Goal: Task Accomplishment & Management: Use online tool/utility

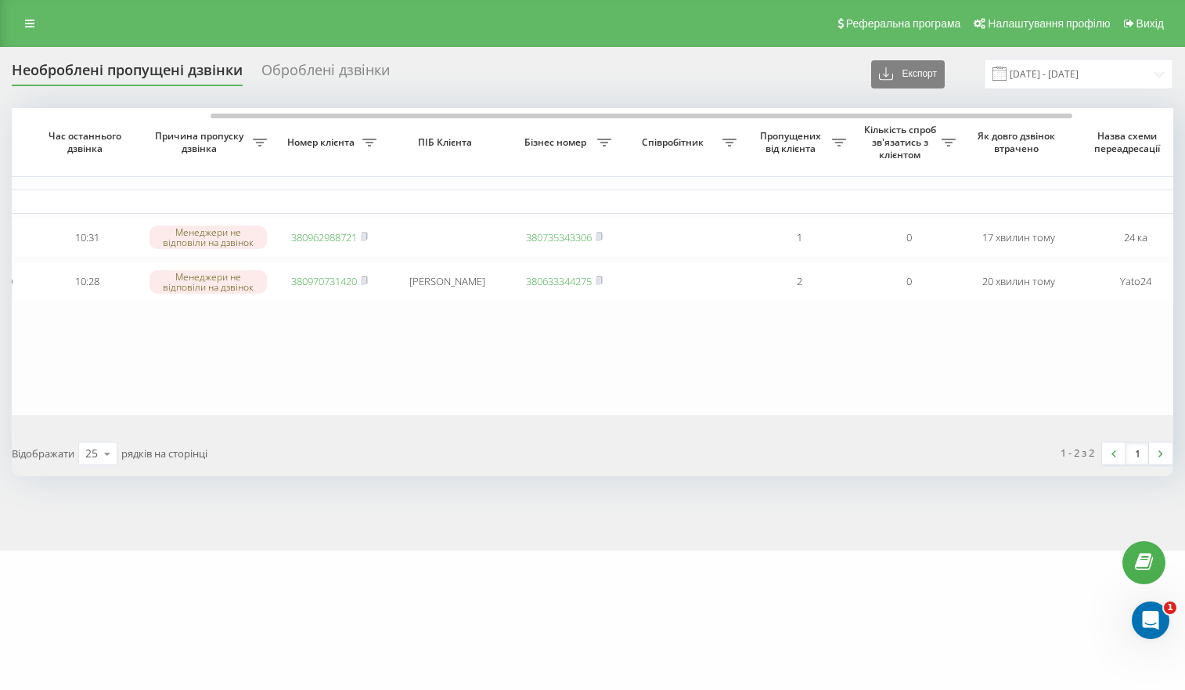
scroll to position [0, 277]
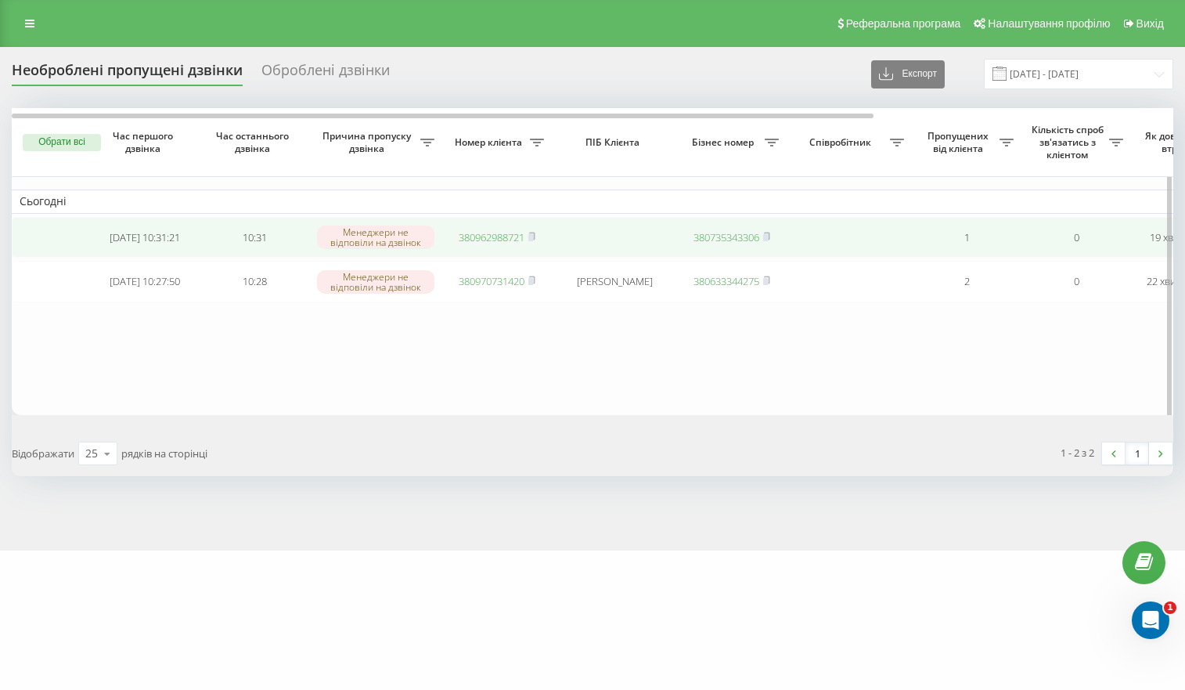
click at [485, 239] on link "380962988721" at bounding box center [492, 237] width 66 height 14
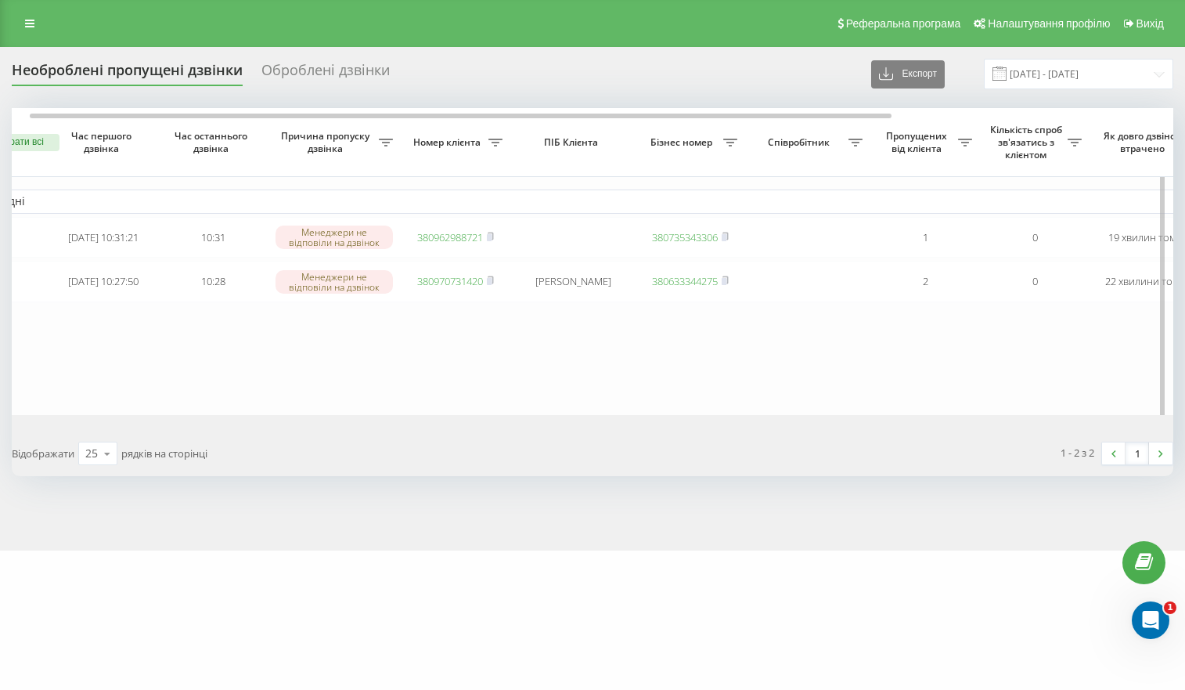
scroll to position [0, 31]
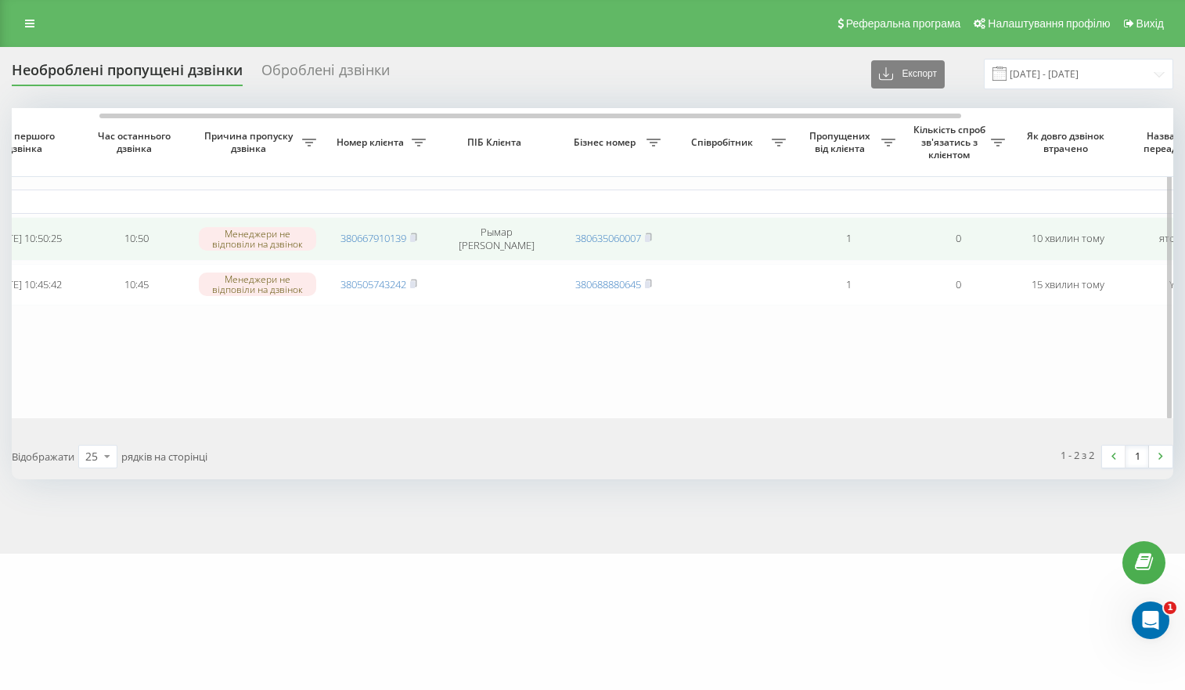
scroll to position [0, 117]
click at [388, 240] on link "380667910139" at bounding box center [374, 238] width 66 height 14
click at [366, 233] on link "380667910139" at bounding box center [374, 238] width 66 height 14
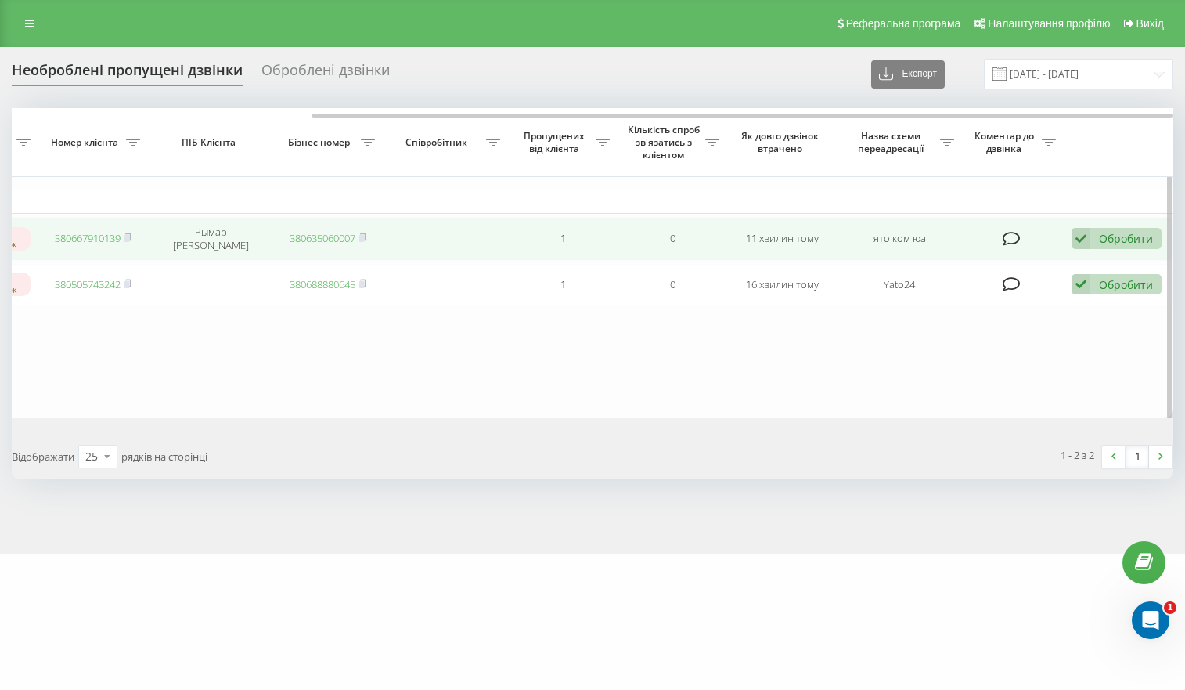
click at [1083, 240] on icon at bounding box center [1081, 238] width 19 height 21
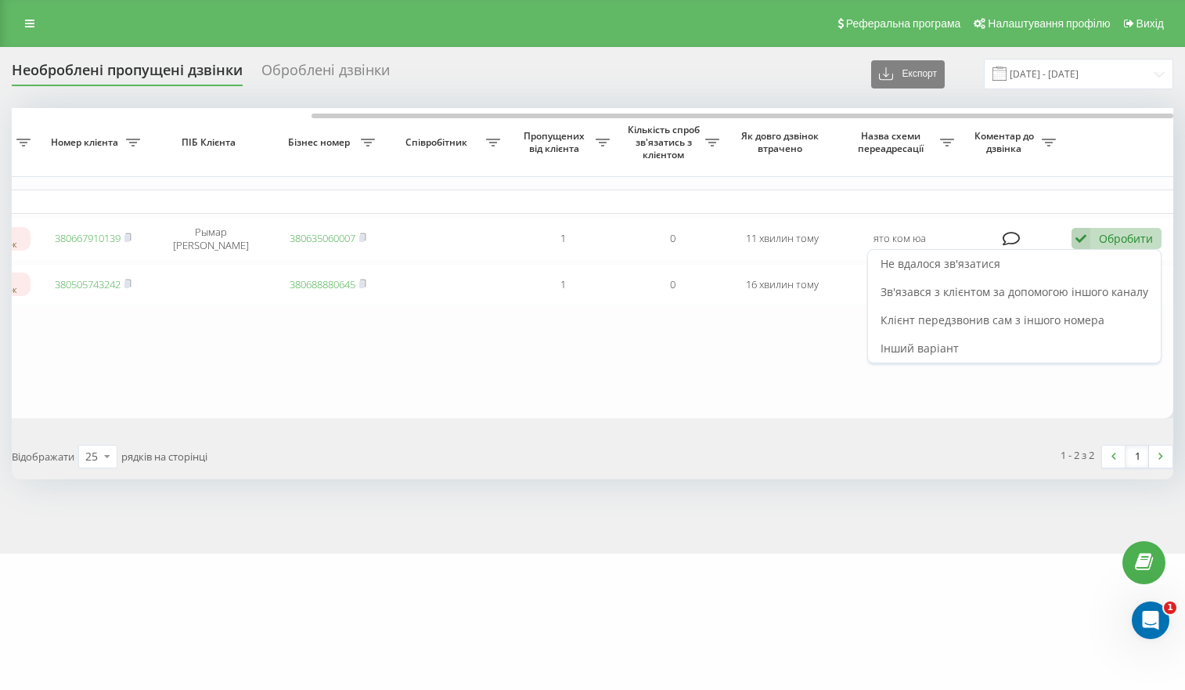
click at [973, 264] on span "Не вдалося зв'язатися" at bounding box center [941, 263] width 120 height 15
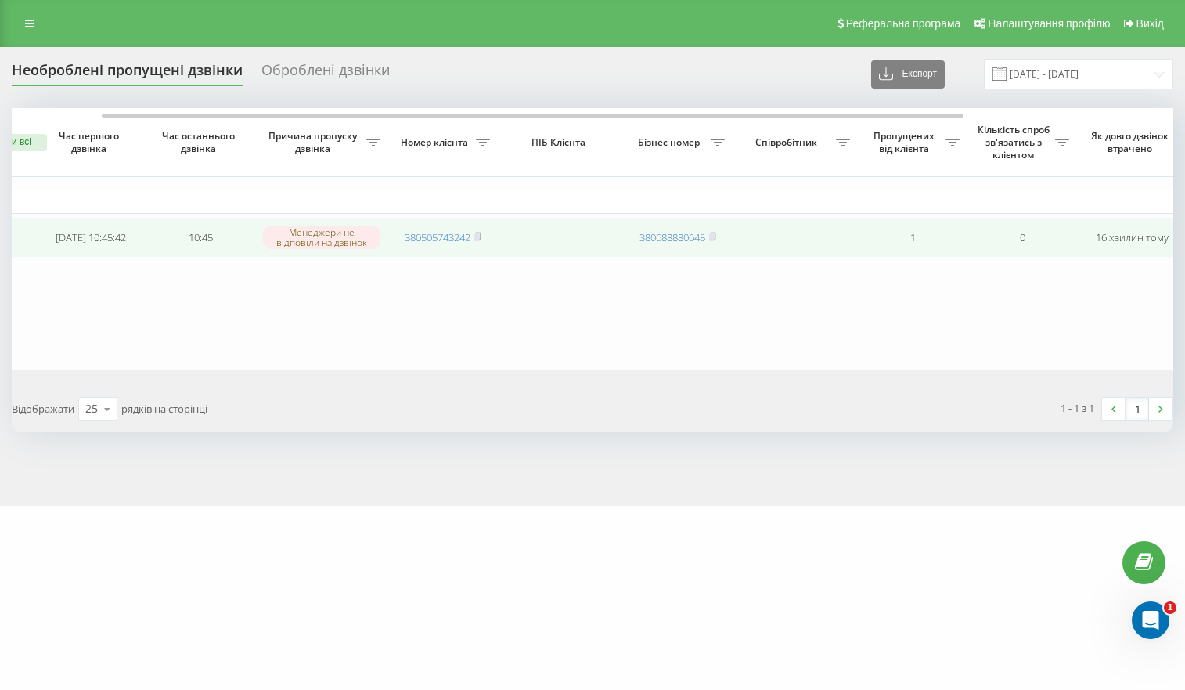
scroll to position [0, 88]
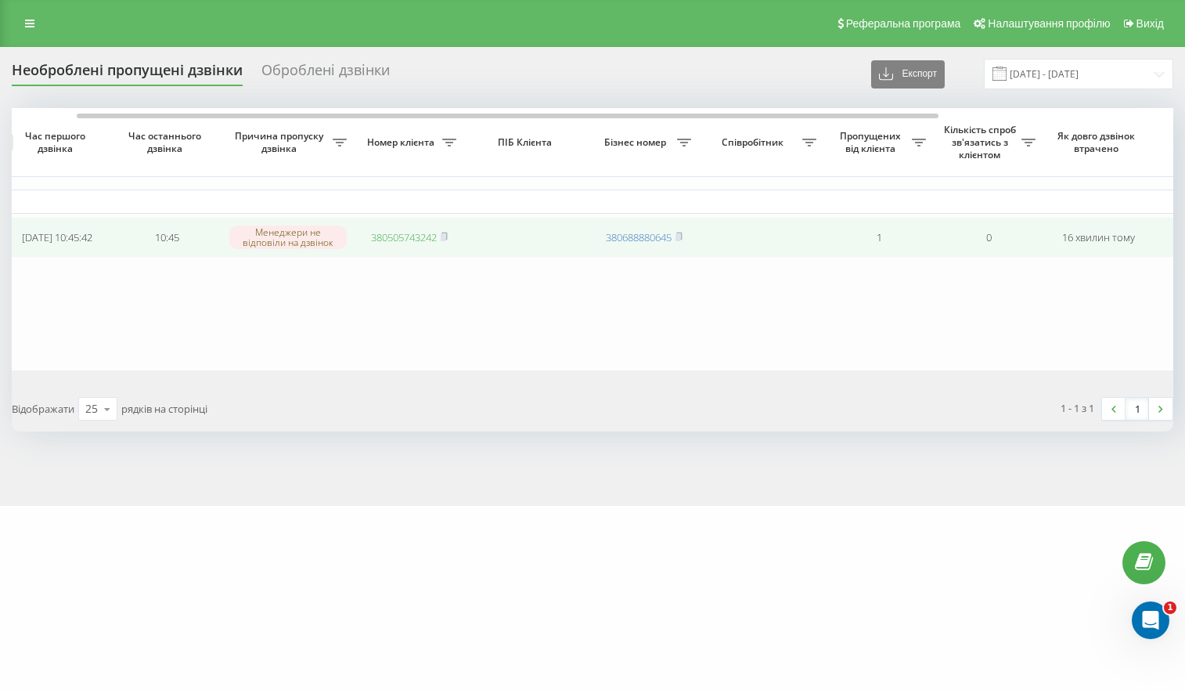
click at [389, 234] on link "380505743242" at bounding box center [404, 237] width 66 height 14
click at [401, 243] on link "380505743242" at bounding box center [404, 237] width 66 height 14
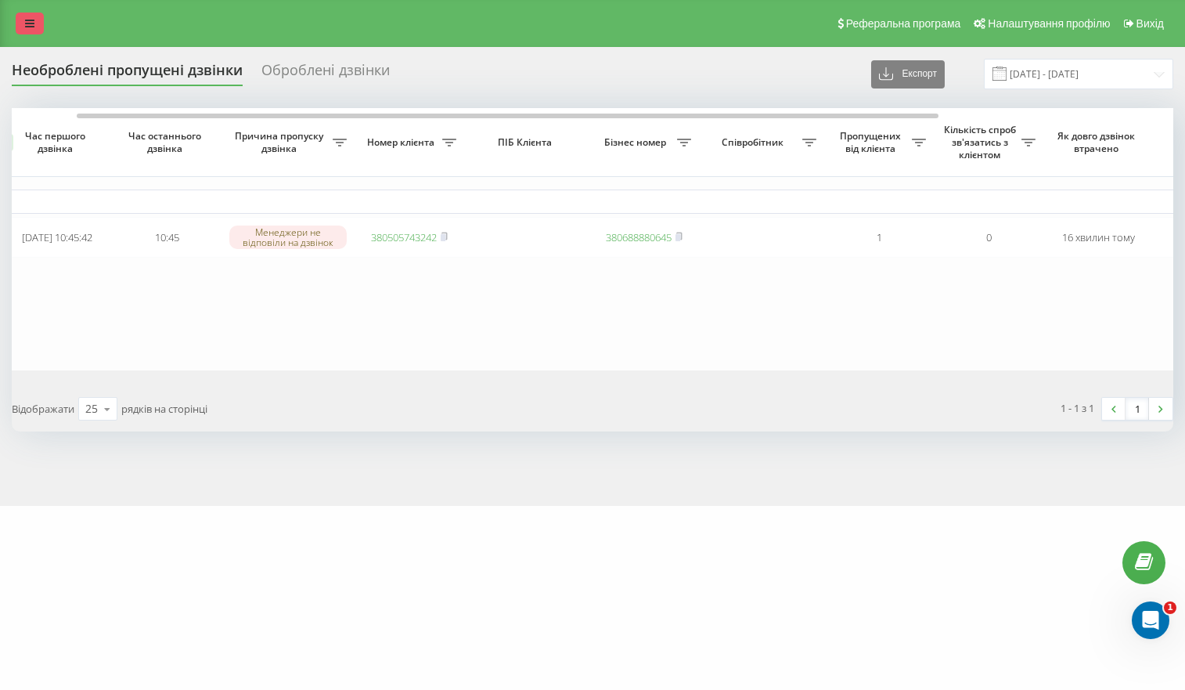
click at [29, 33] on link at bounding box center [30, 24] width 28 height 22
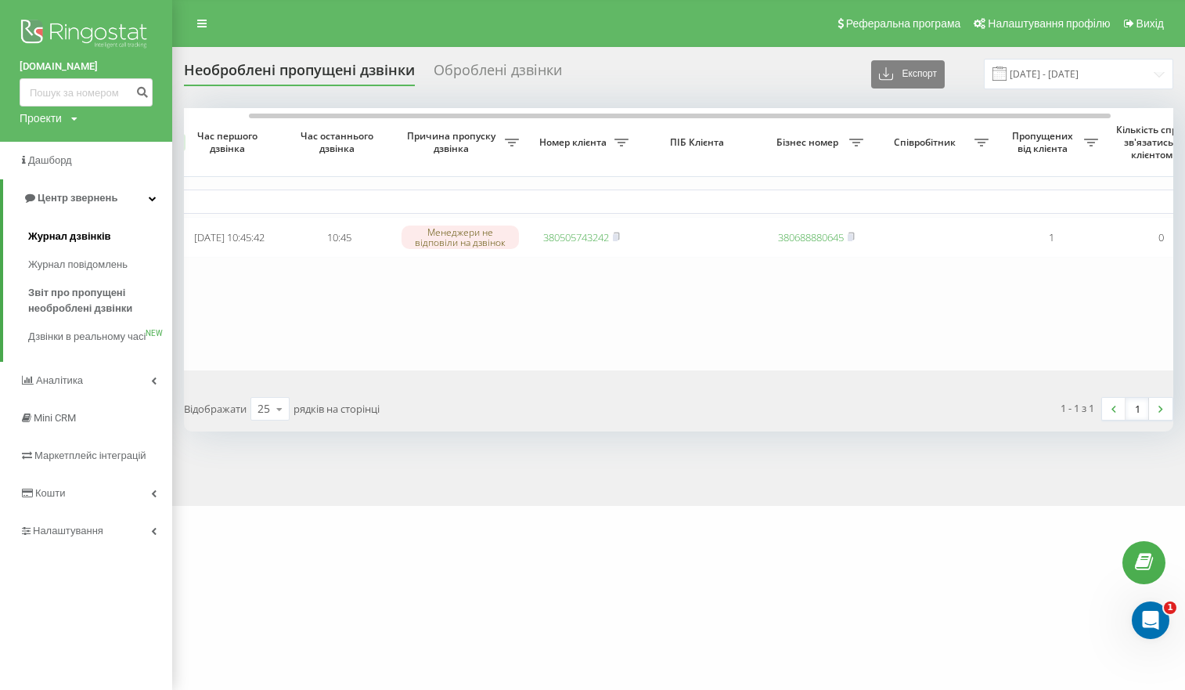
click at [75, 239] on span "Журнал дзвінків" at bounding box center [69, 237] width 83 height 16
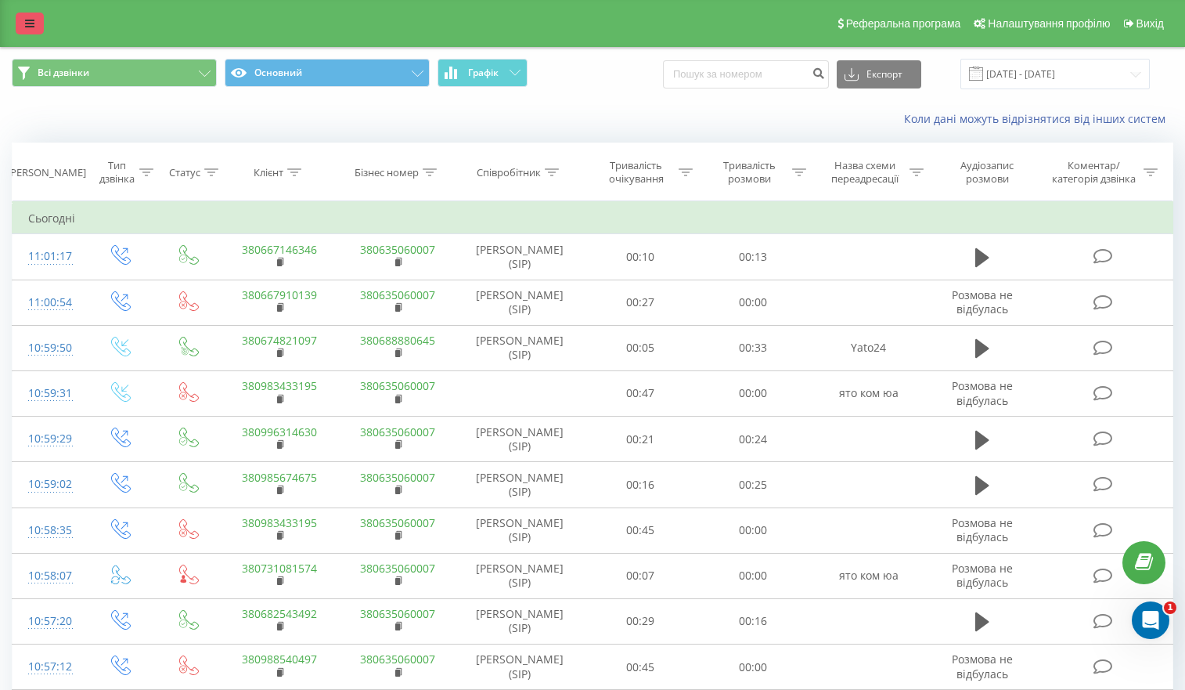
click at [31, 25] on icon at bounding box center [29, 23] width 9 height 11
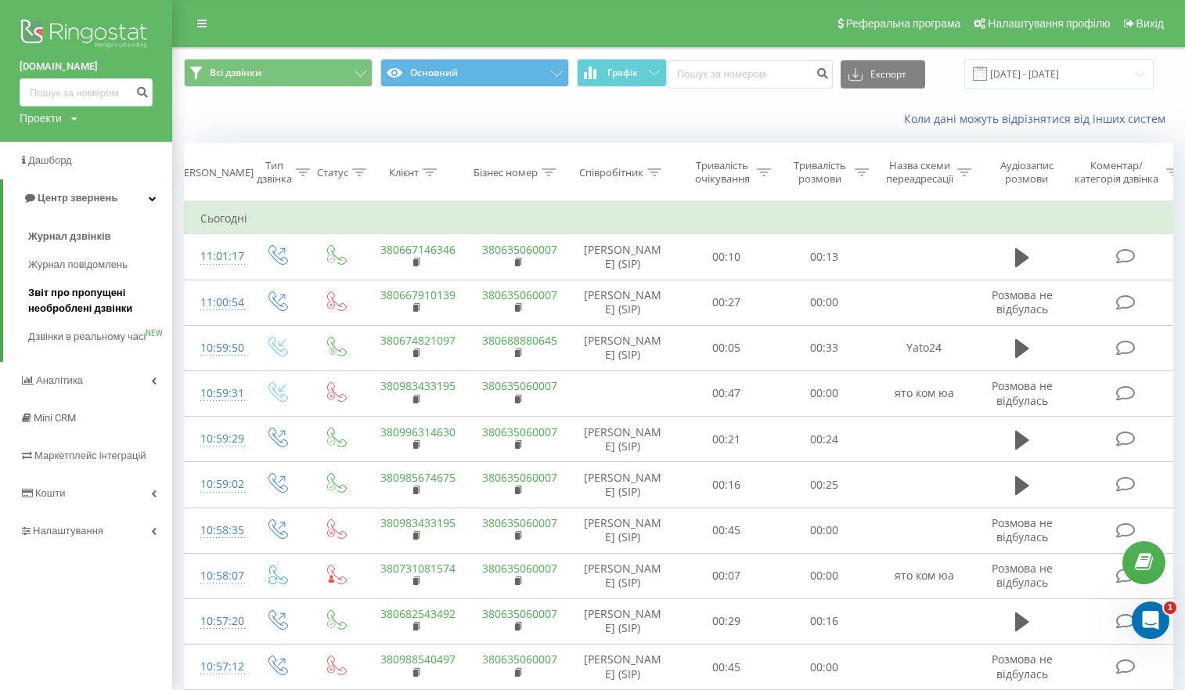
click at [67, 299] on span "Звіт про пропущені необроблені дзвінки" at bounding box center [96, 300] width 136 height 31
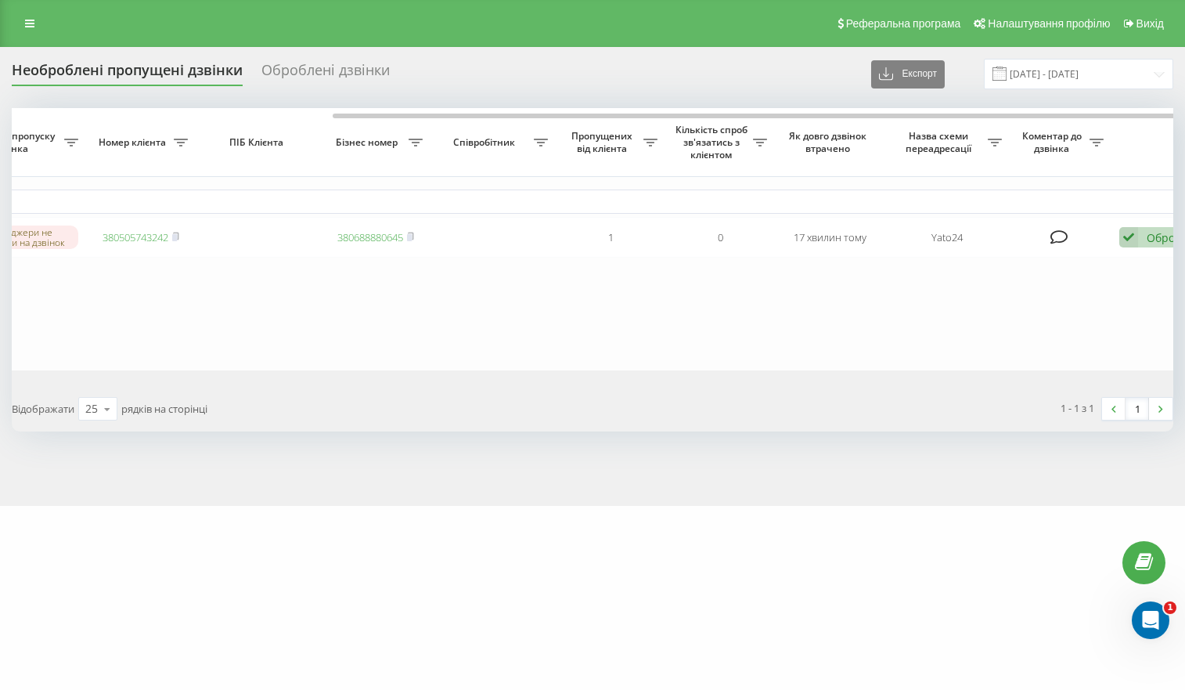
scroll to position [0, 404]
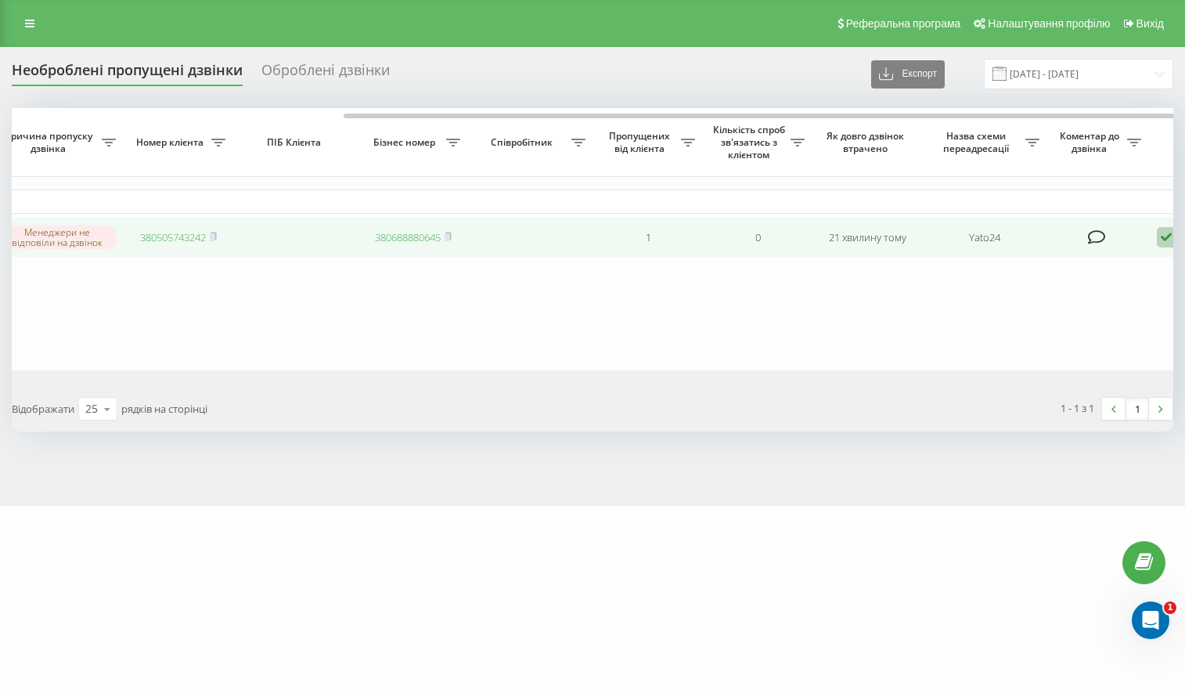
scroll to position [0, 404]
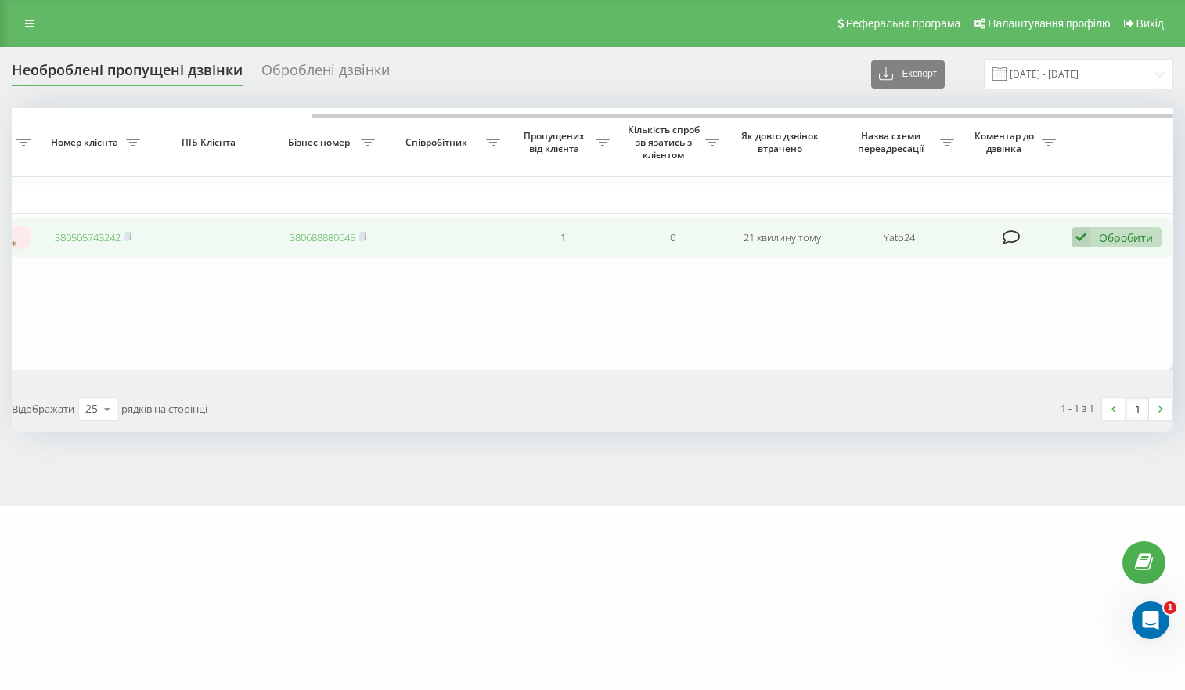
click at [1090, 236] on div "Обробити Не вдалося зв'язатися Зв'язався з клієнтом за допомогою іншого каналу …" at bounding box center [1117, 237] width 90 height 21
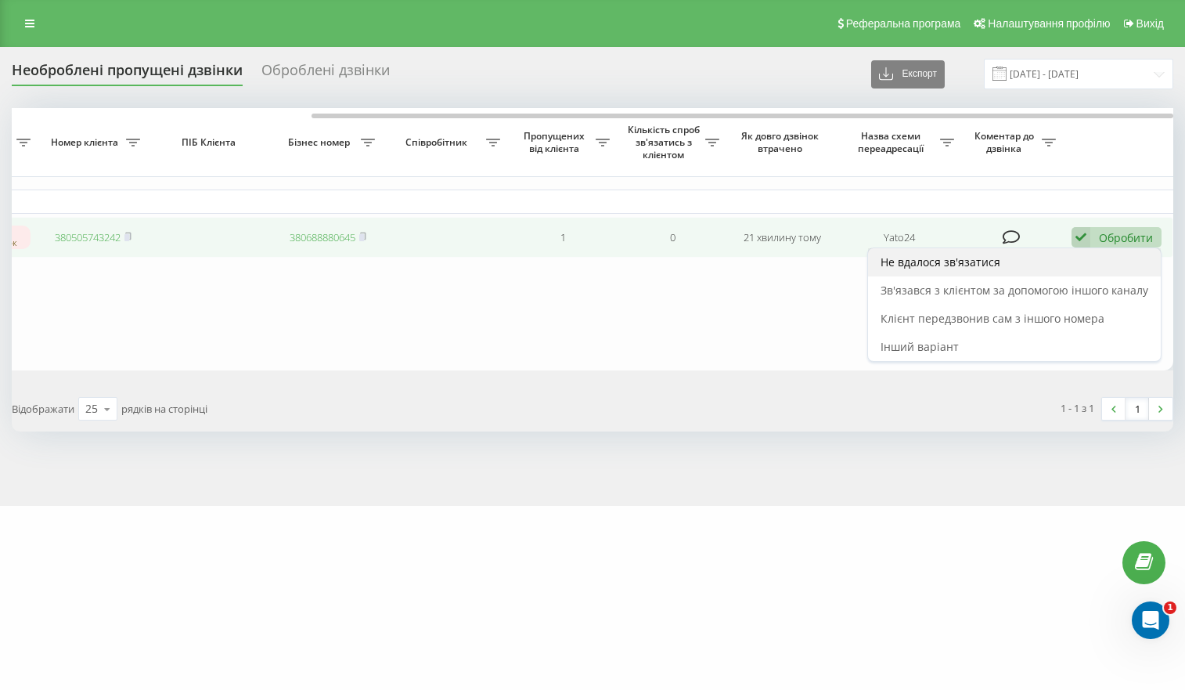
click at [1026, 265] on div "Не вдалося зв'язатися" at bounding box center [1014, 262] width 293 height 28
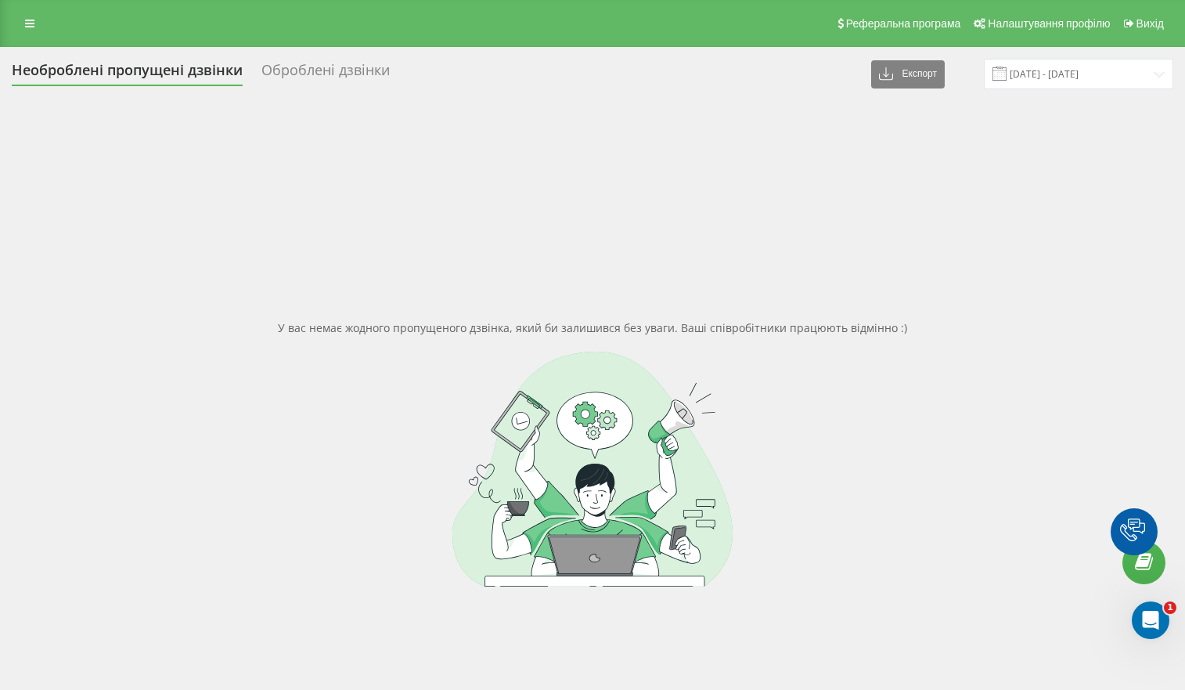
click at [12, 21] on div "Реферальна програма Налаштування профілю Вихід" at bounding box center [592, 23] width 1185 height 47
click at [30, 26] on icon at bounding box center [29, 23] width 9 height 11
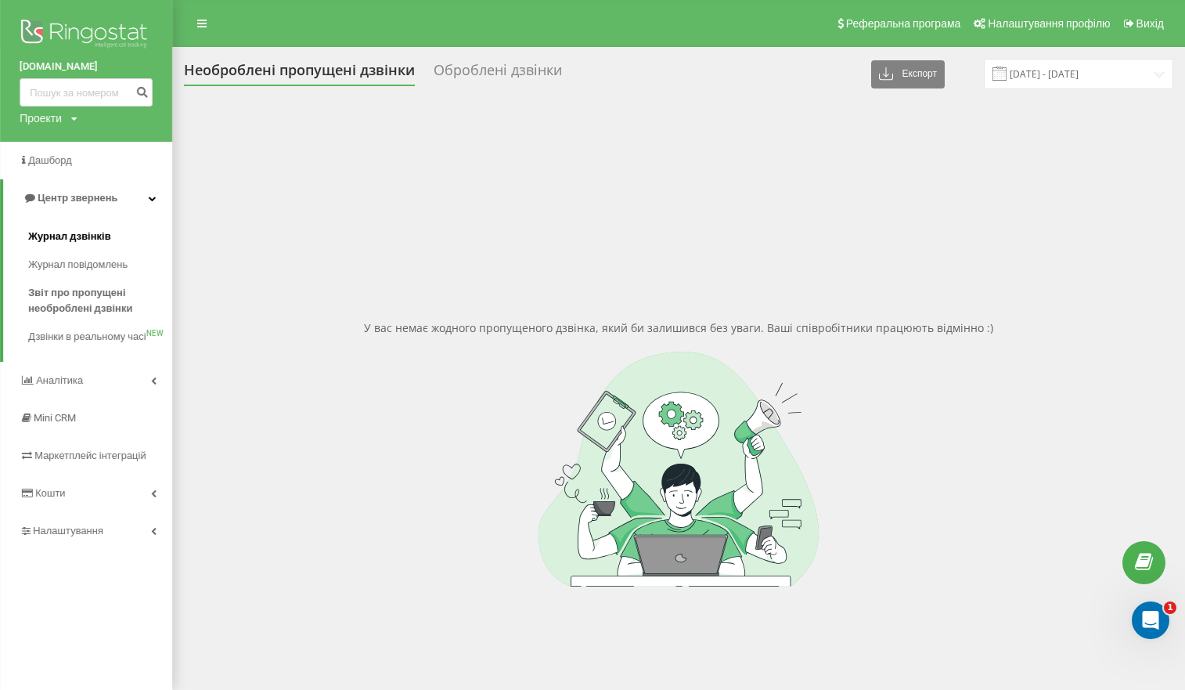
click at [75, 244] on span "Журнал дзвінків" at bounding box center [69, 237] width 83 height 16
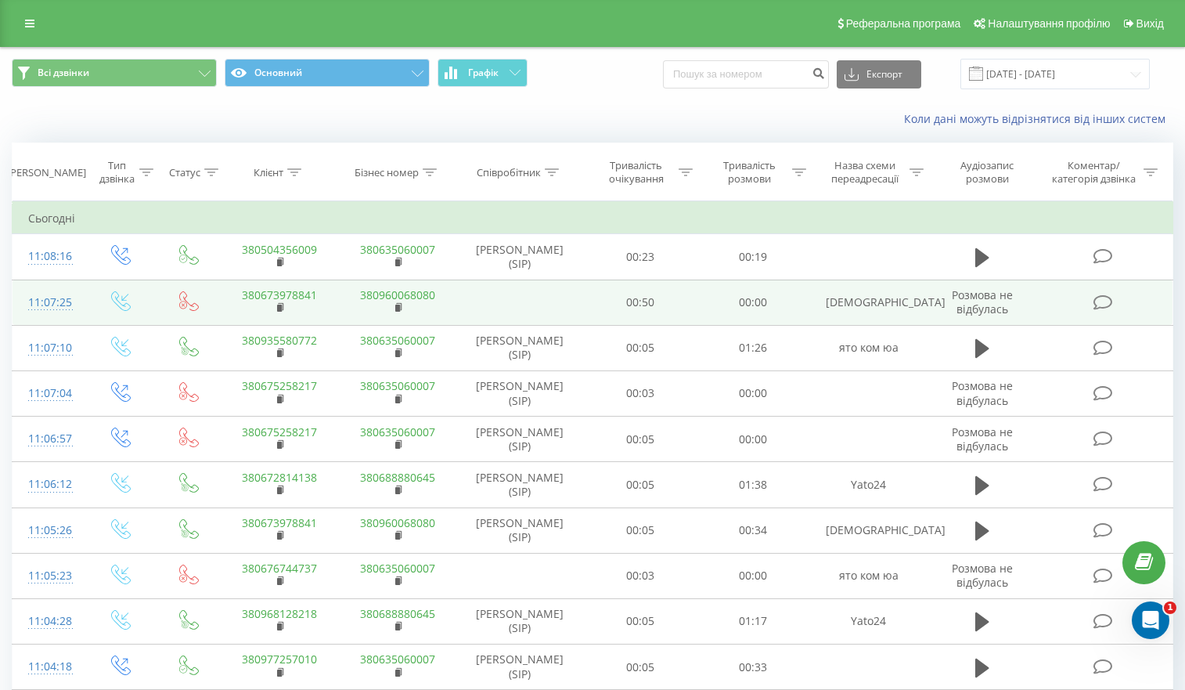
click at [289, 292] on link "380673978841" at bounding box center [279, 294] width 75 height 15
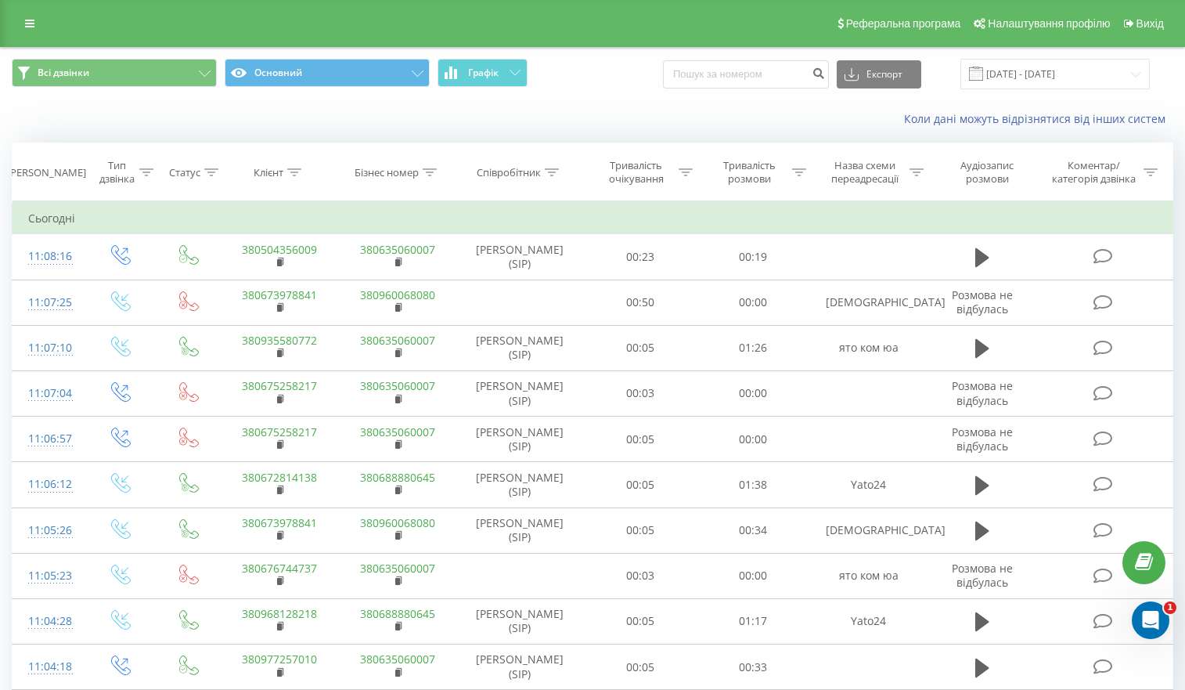
click at [23, 35] on div "Реферальна програма Налаштування профілю Вихід" at bounding box center [592, 23] width 1185 height 47
click at [24, 31] on link at bounding box center [30, 24] width 28 height 22
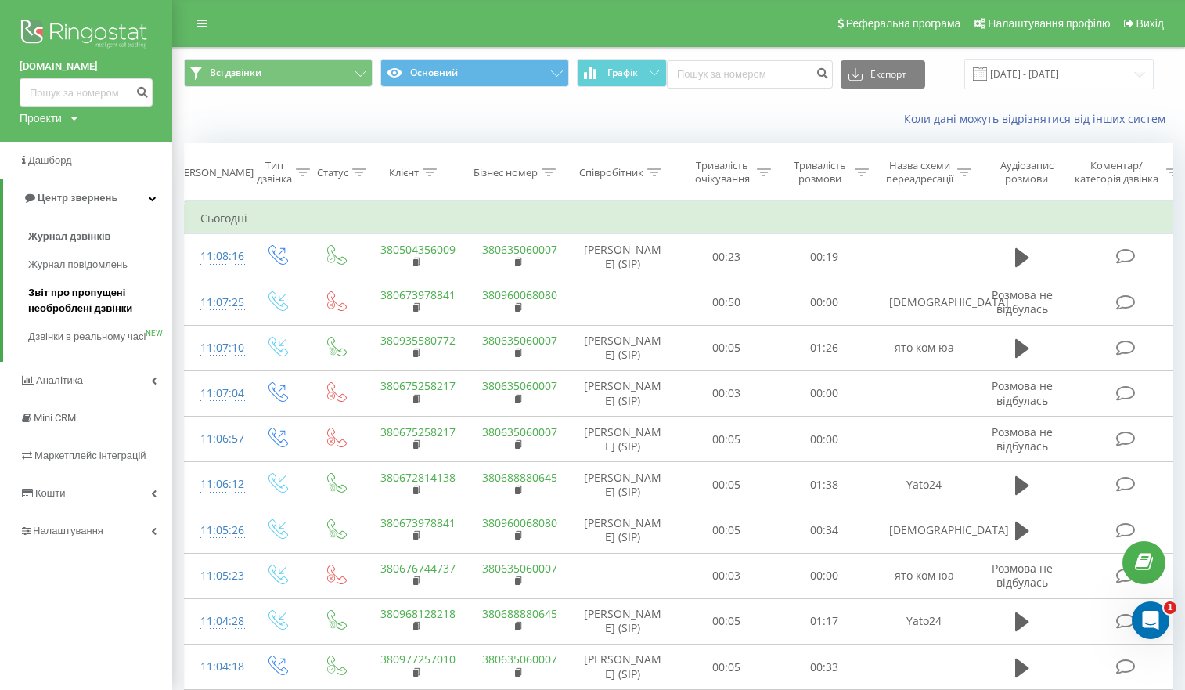
click at [70, 304] on span "Звіт про пропущені необроблені дзвінки" at bounding box center [96, 300] width 136 height 31
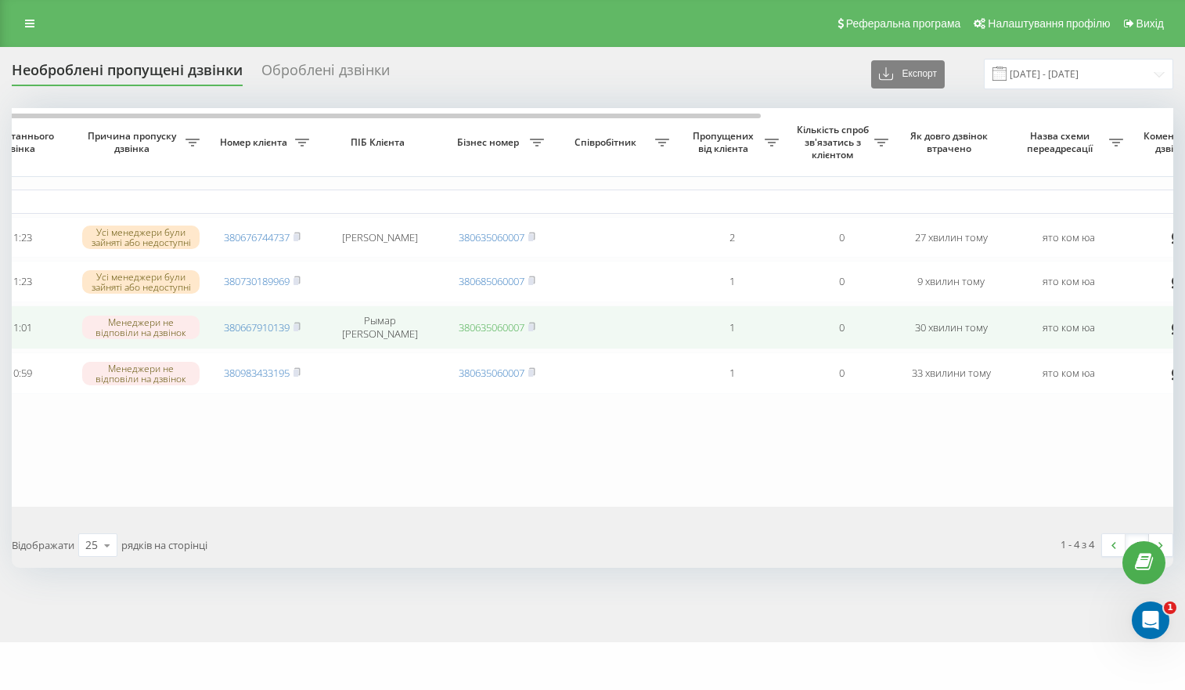
scroll to position [0, 404]
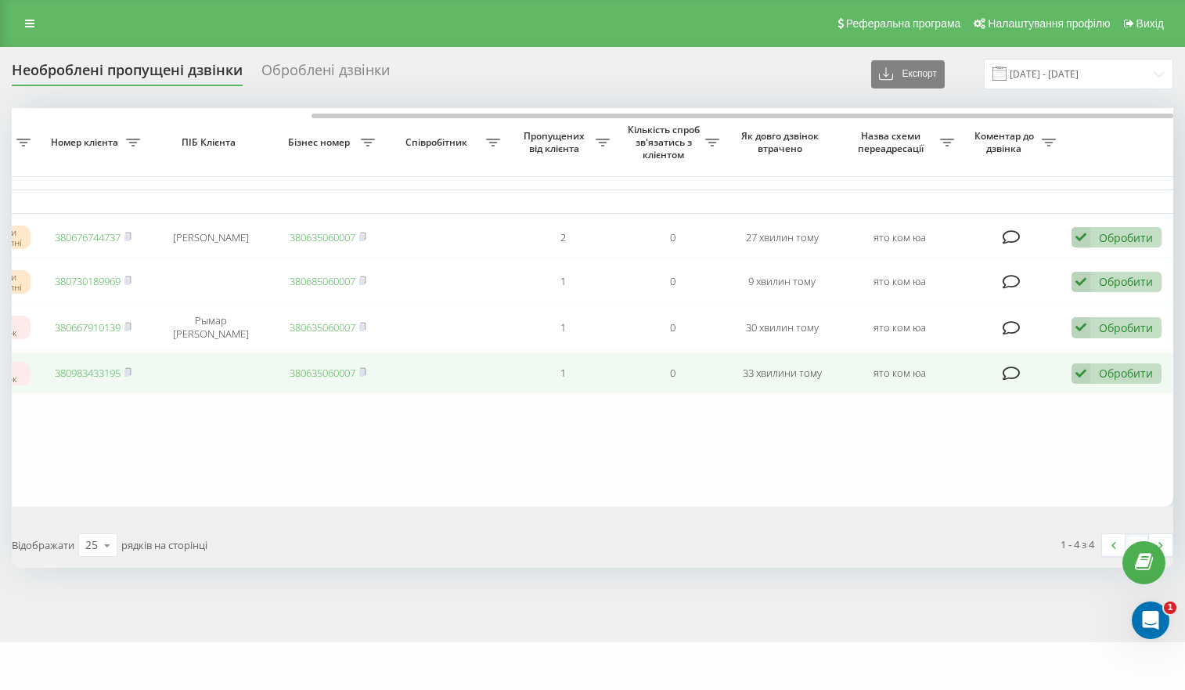
click at [1092, 380] on div "Обробити Не вдалося зв'язатися Зв'язався з клієнтом за допомогою іншого каналу …" at bounding box center [1117, 373] width 90 height 21
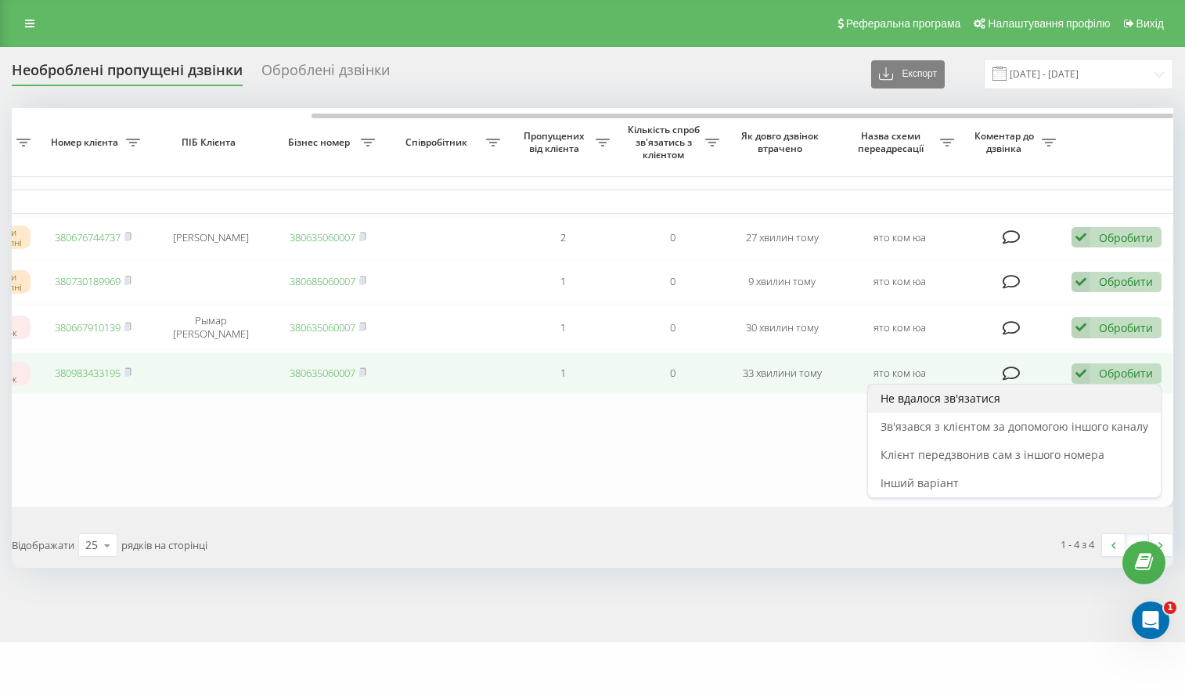
click at [1016, 399] on div "Не вдалося зв'язатися" at bounding box center [1014, 398] width 293 height 28
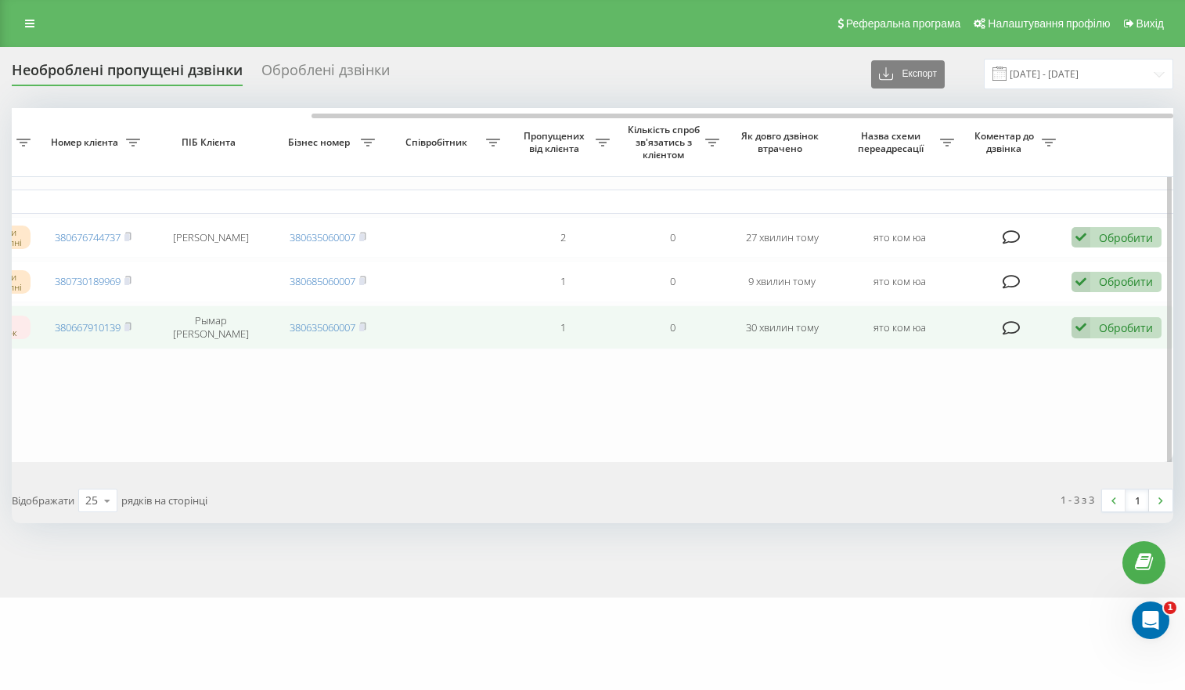
click at [1090, 331] on div "Обробити Не вдалося зв'язатися Зв'язався з клієнтом за допомогою іншого каналу …" at bounding box center [1117, 327] width 90 height 21
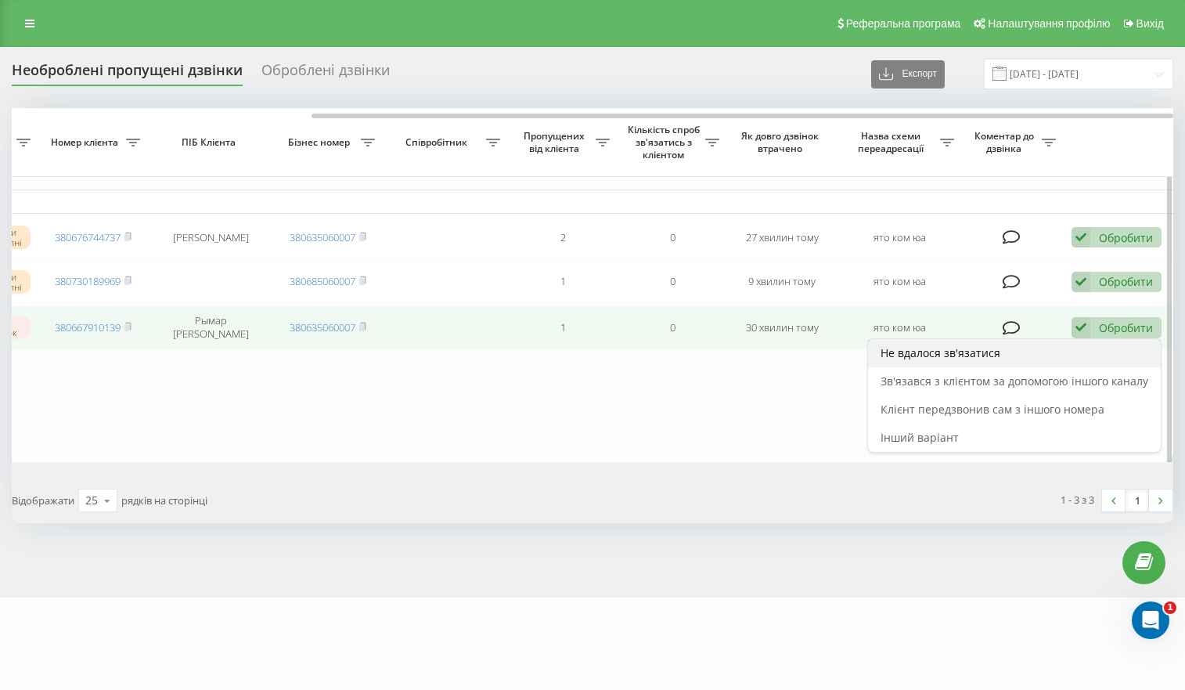
click at [935, 359] on span "Не вдалося зв'язатися" at bounding box center [941, 352] width 120 height 15
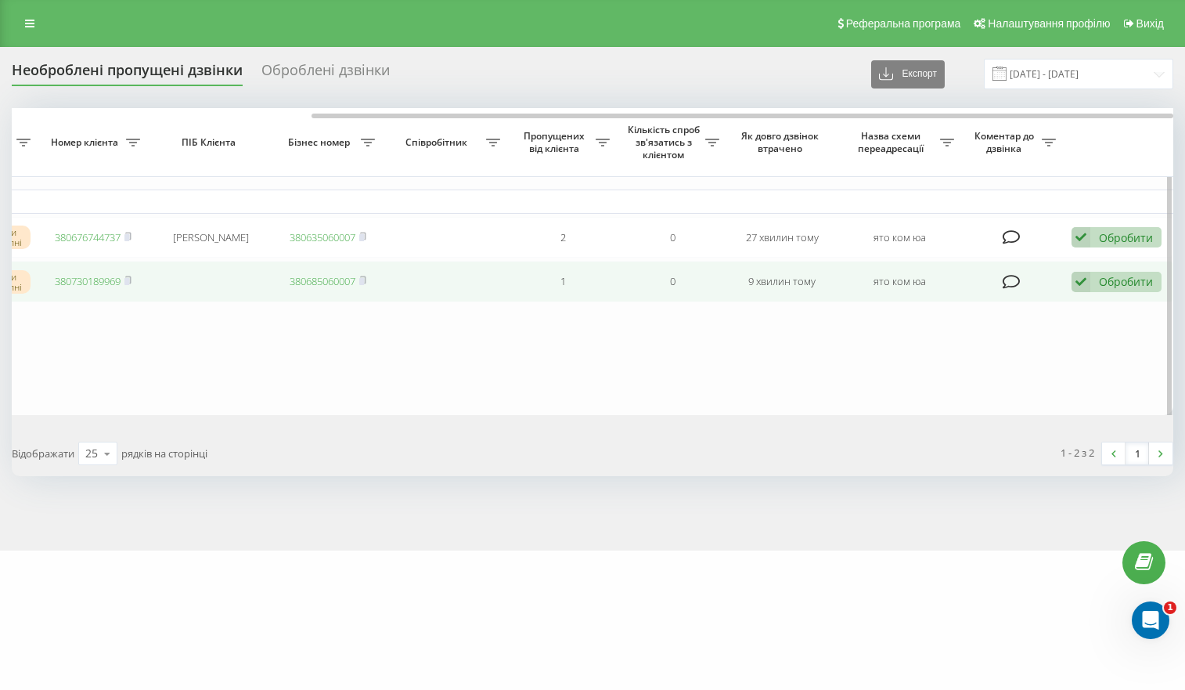
click at [1084, 285] on icon at bounding box center [1081, 282] width 19 height 21
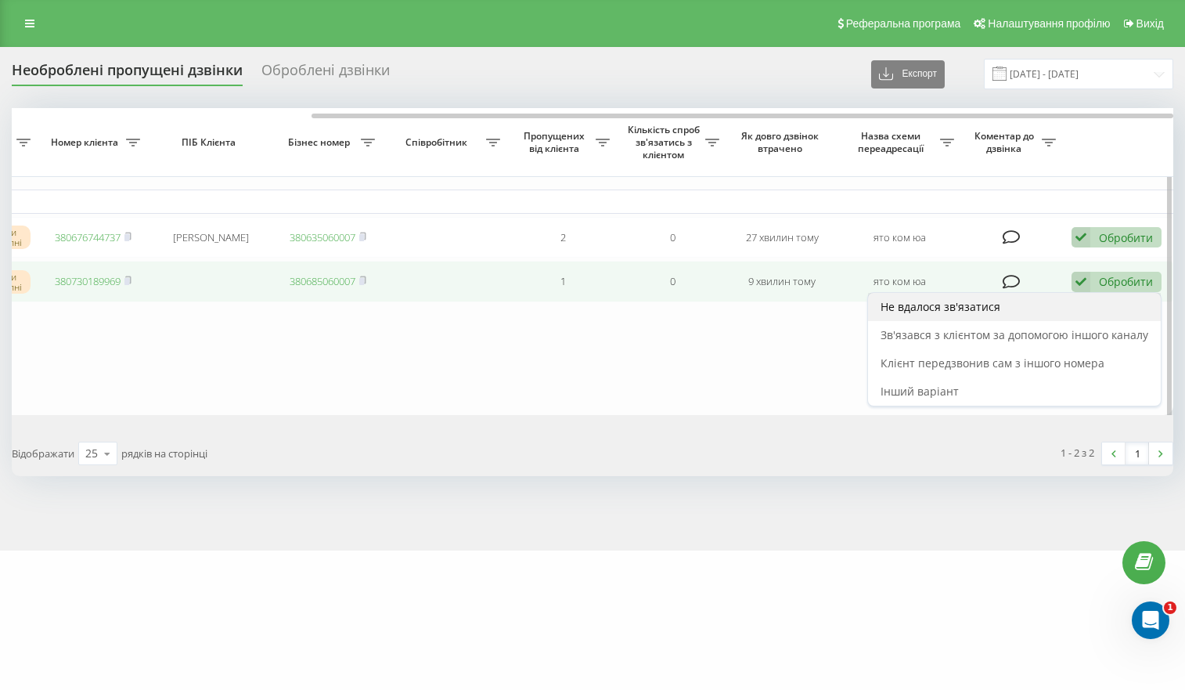
click at [890, 307] on span "Не вдалося зв'язатися" at bounding box center [941, 306] width 120 height 15
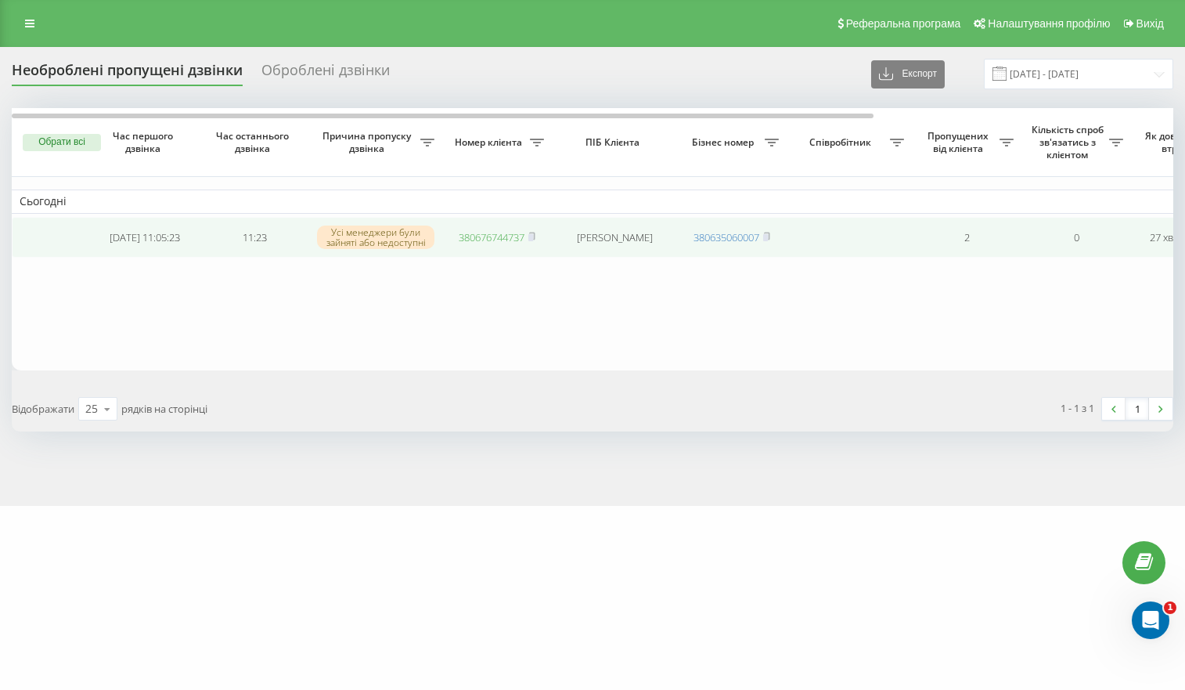
click at [467, 235] on link "380676744737" at bounding box center [492, 237] width 66 height 14
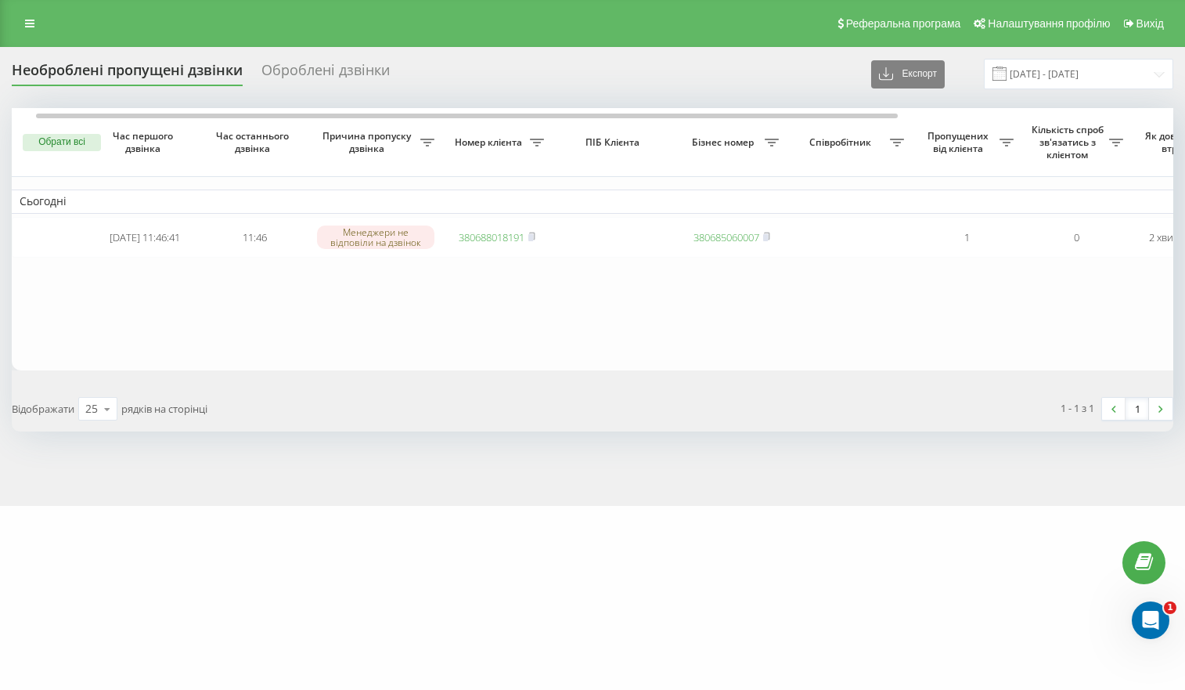
scroll to position [0, 31]
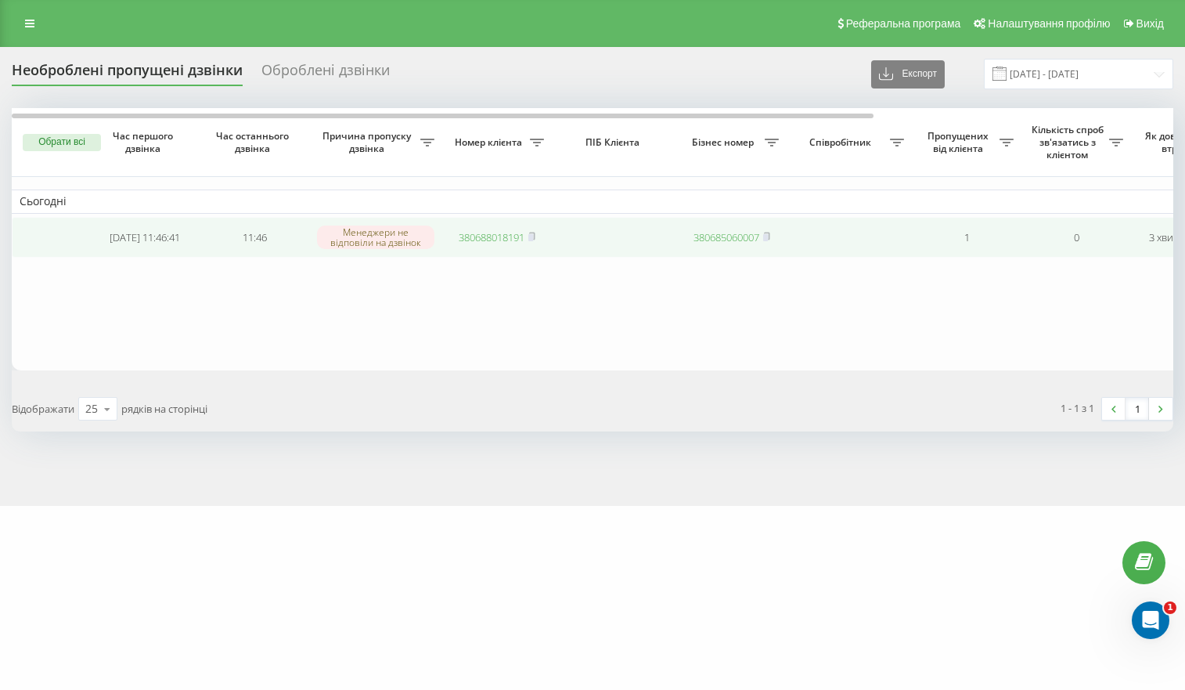
click at [491, 236] on link "380688018191" at bounding box center [492, 237] width 66 height 14
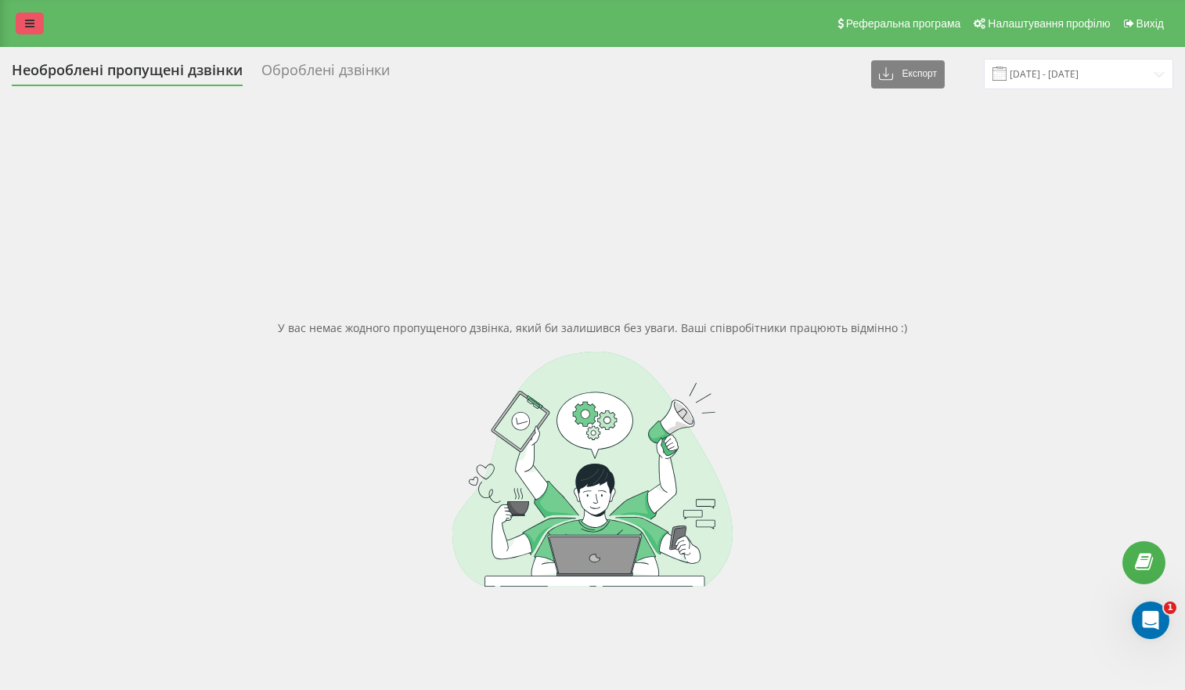
click at [31, 30] on link at bounding box center [30, 24] width 28 height 22
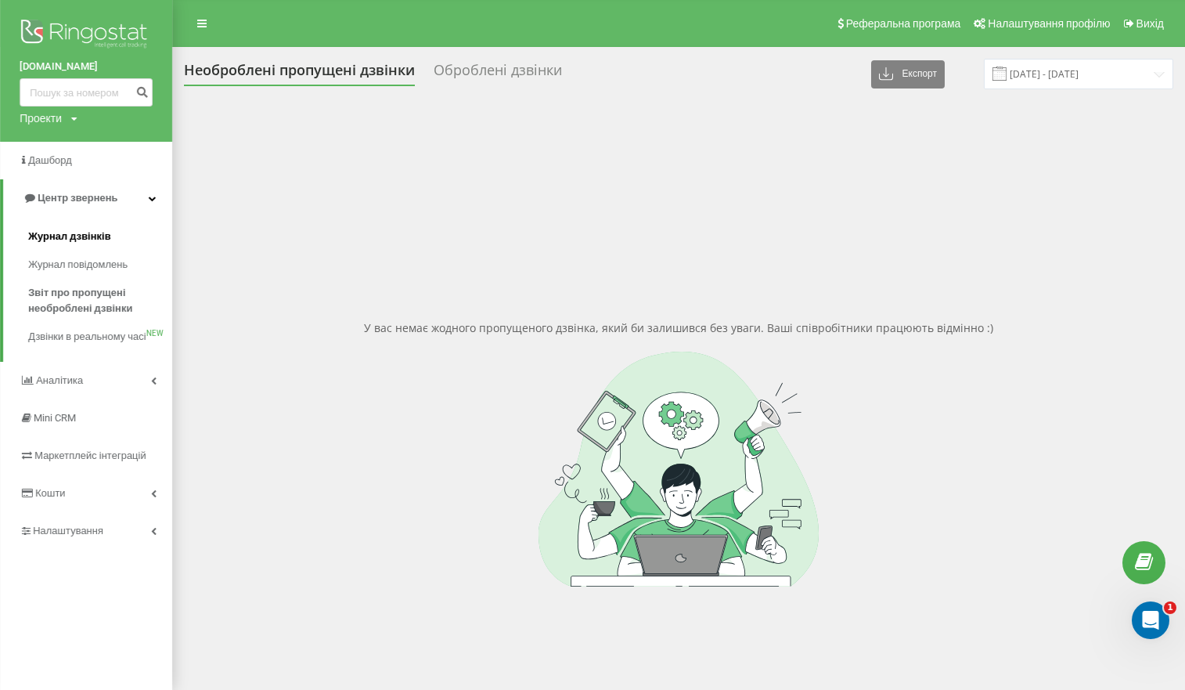
click at [74, 237] on span "Журнал дзвінків" at bounding box center [69, 237] width 83 height 16
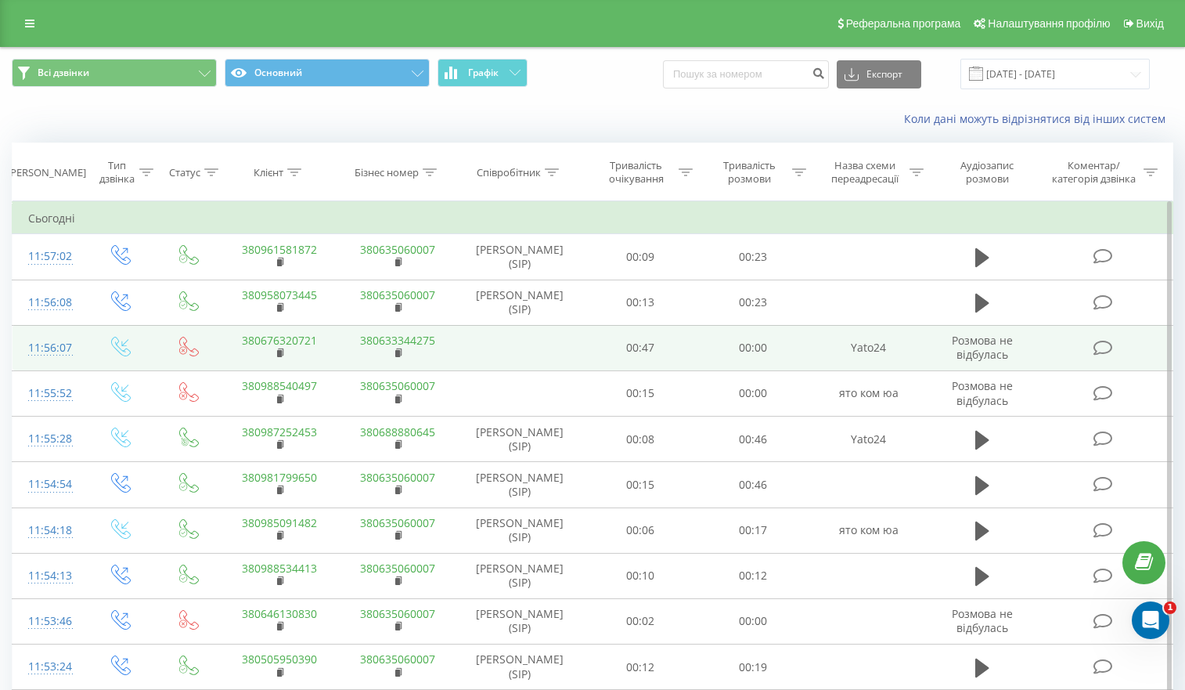
click at [274, 348] on link "380676320721" at bounding box center [279, 340] width 75 height 15
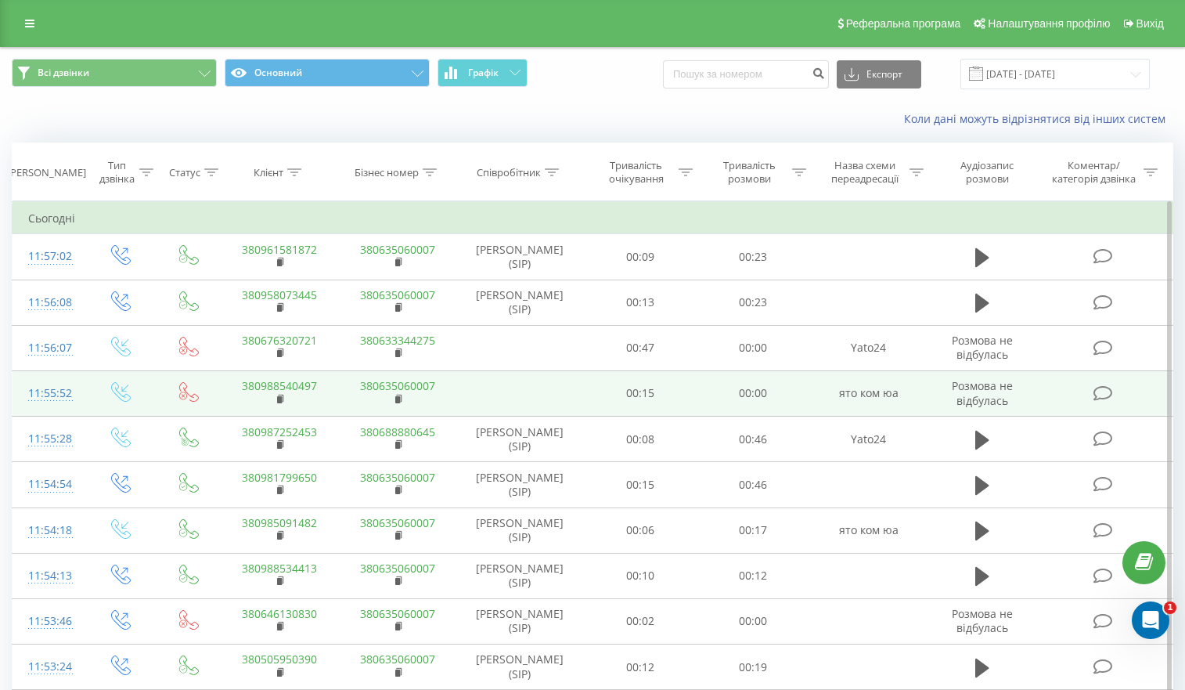
click at [294, 393] on link "380988540497" at bounding box center [279, 385] width 75 height 15
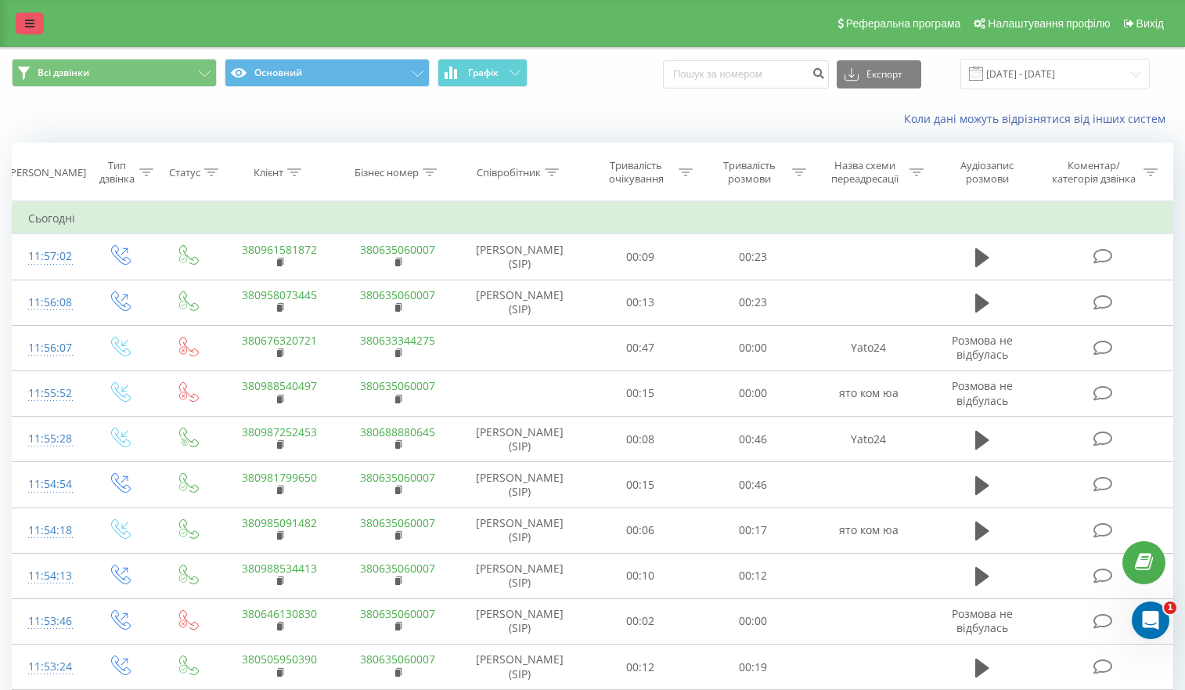
click at [36, 23] on link at bounding box center [30, 24] width 28 height 22
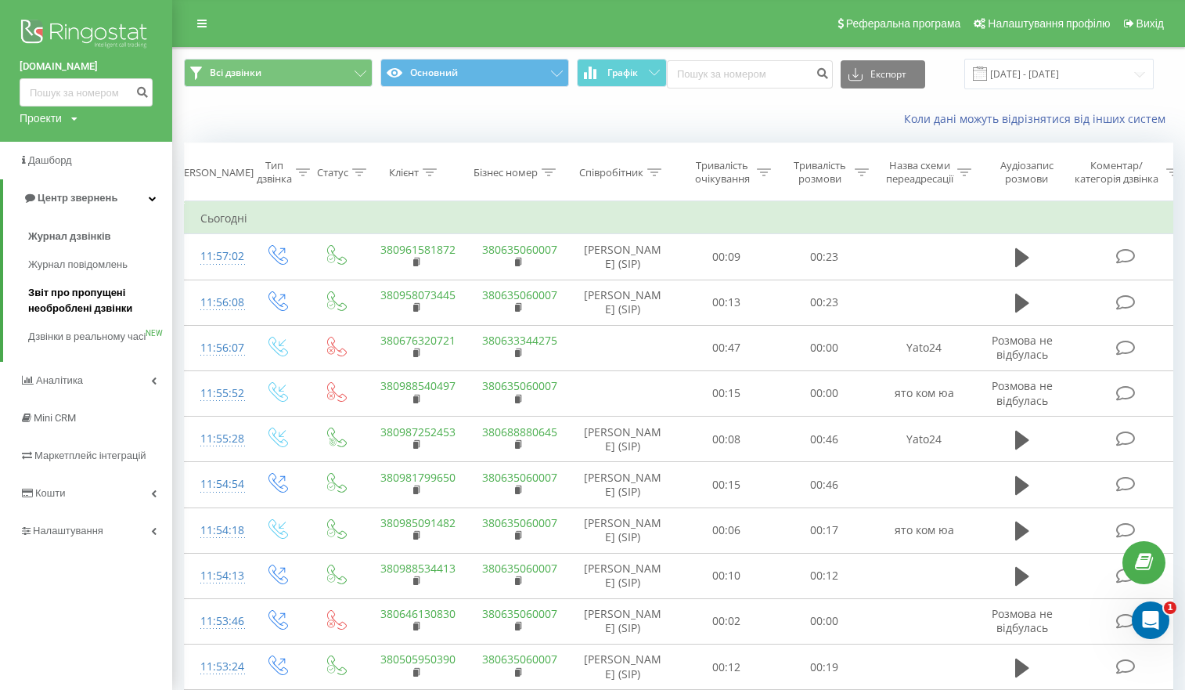
click at [80, 311] on span "Звіт про пропущені необроблені дзвінки" at bounding box center [96, 300] width 136 height 31
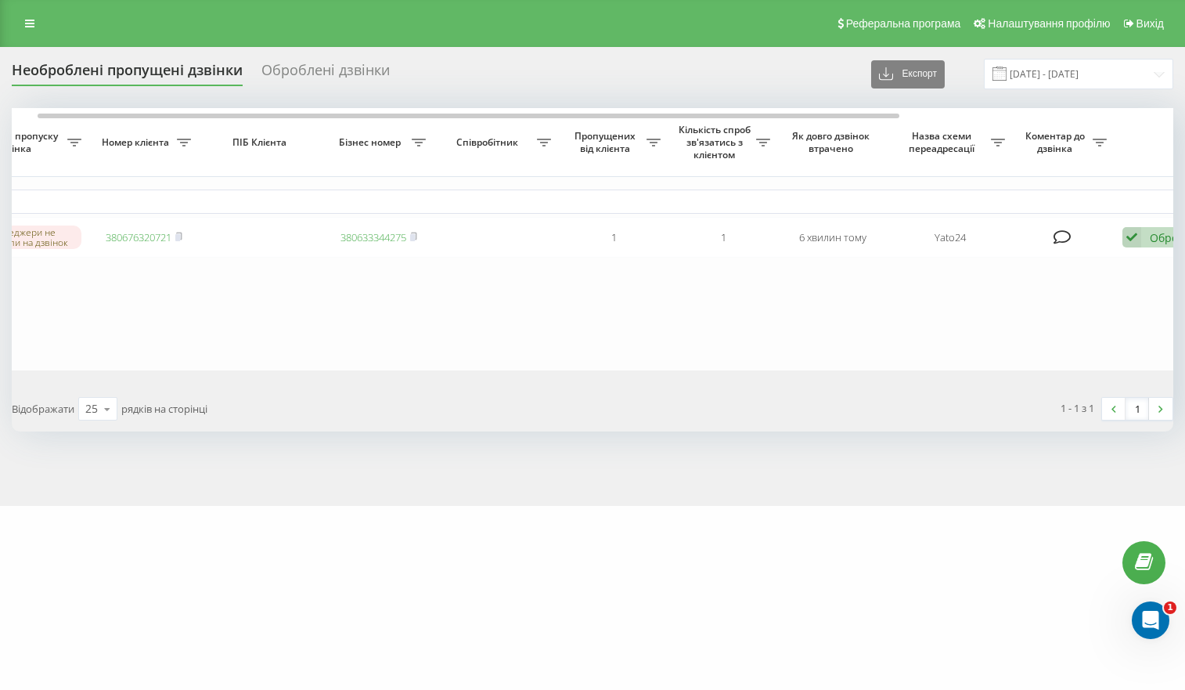
scroll to position [0, 404]
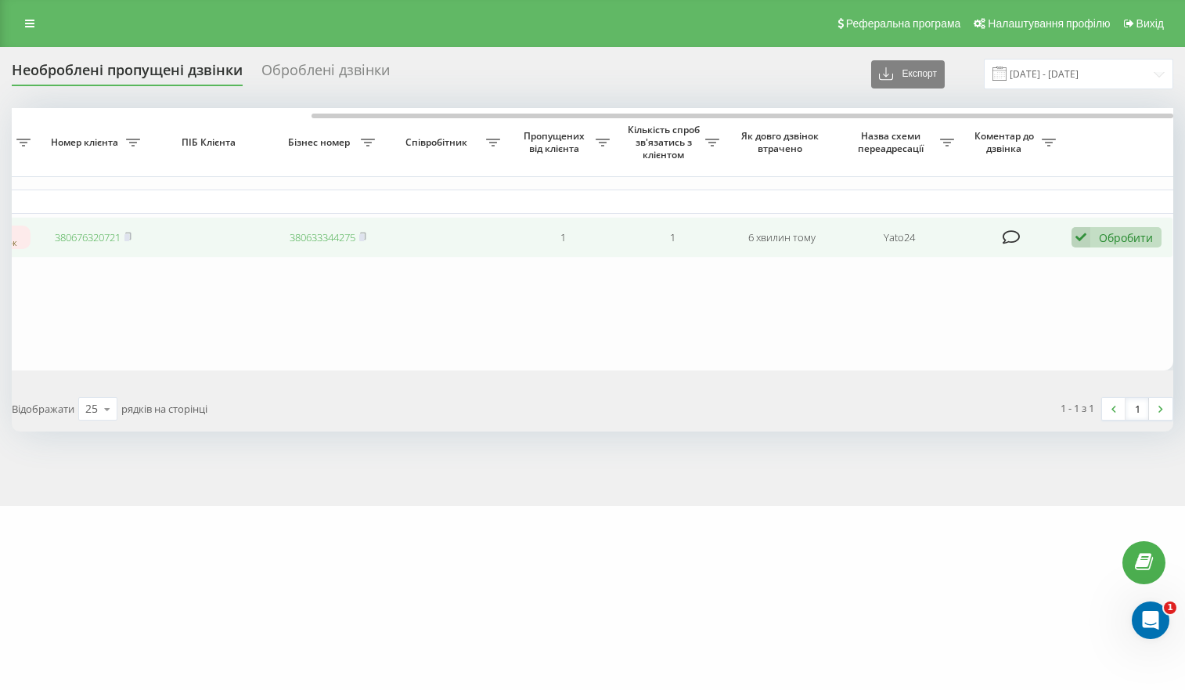
click at [1087, 243] on icon at bounding box center [1081, 237] width 19 height 21
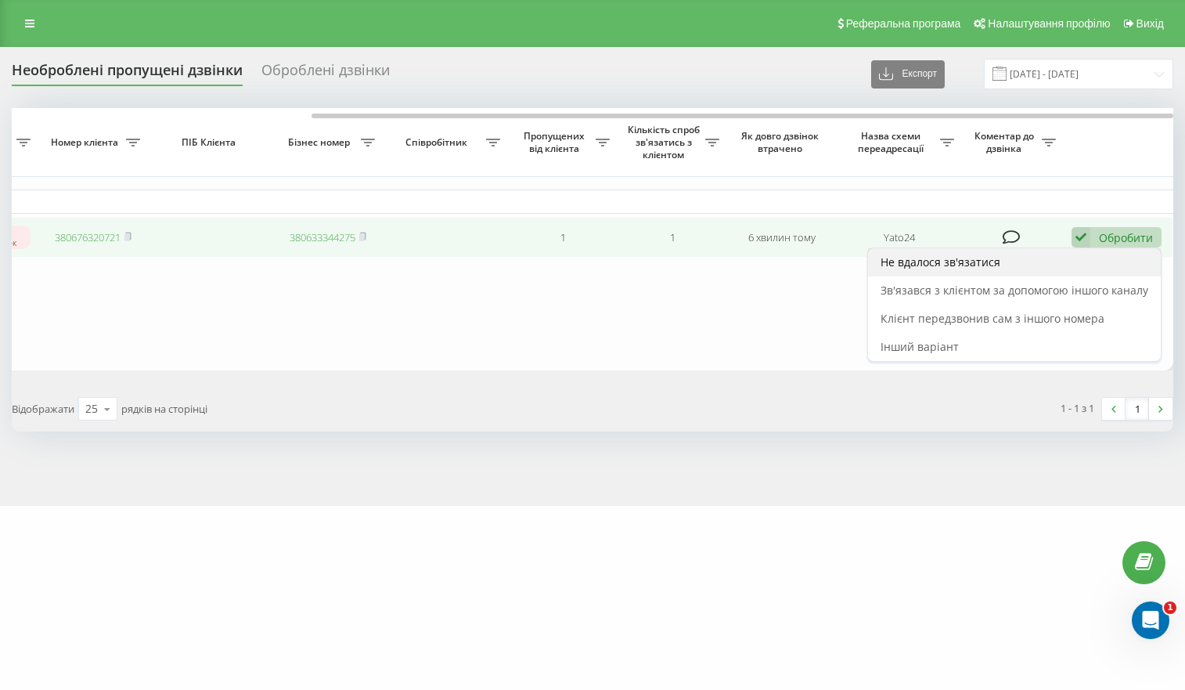
click at [981, 266] on span "Не вдалося зв'язатися" at bounding box center [941, 261] width 120 height 15
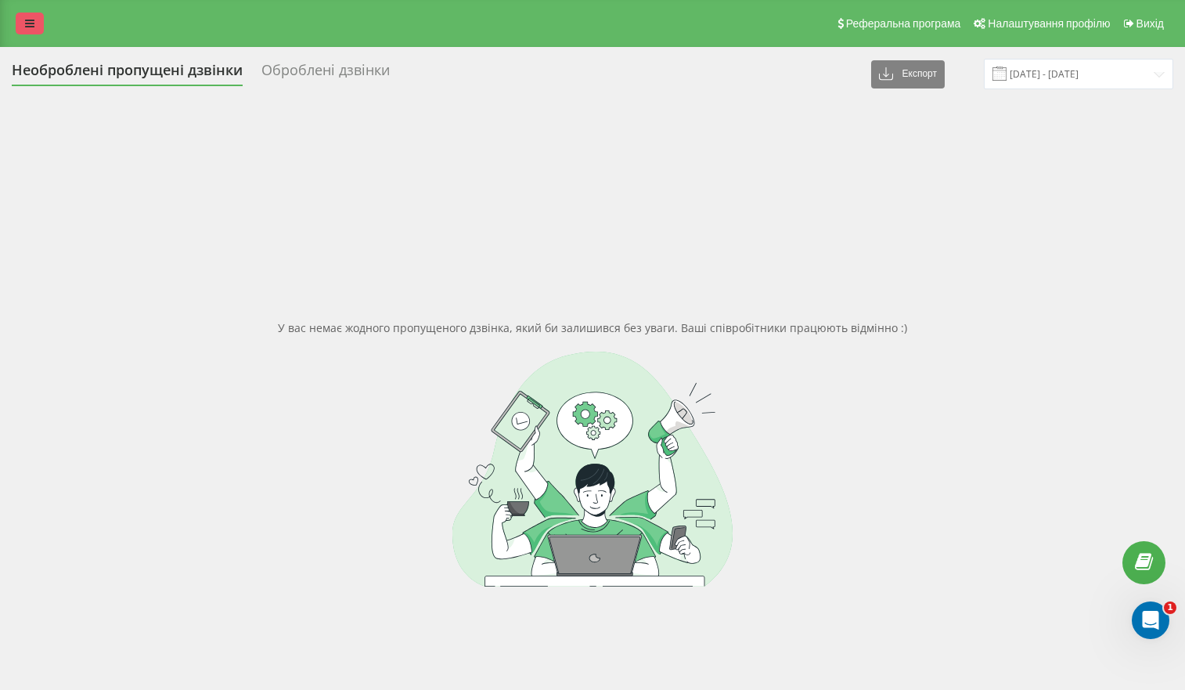
click at [31, 31] on link at bounding box center [30, 24] width 28 height 22
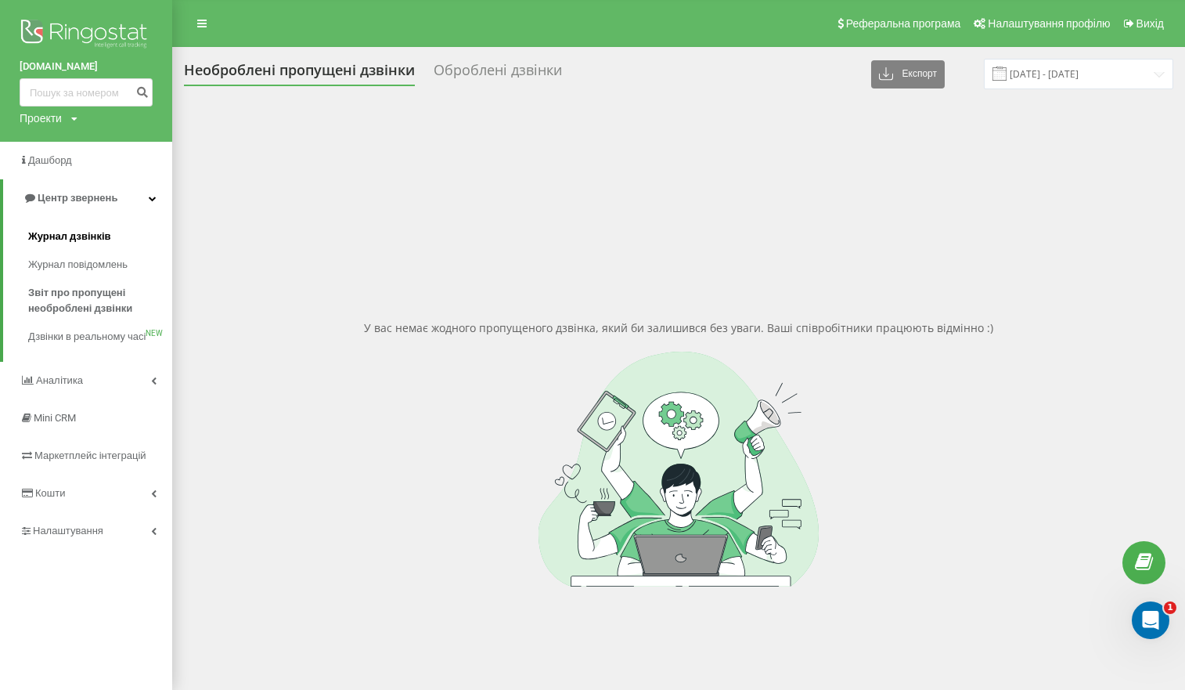
click at [88, 236] on span "Журнал дзвінків" at bounding box center [69, 237] width 83 height 16
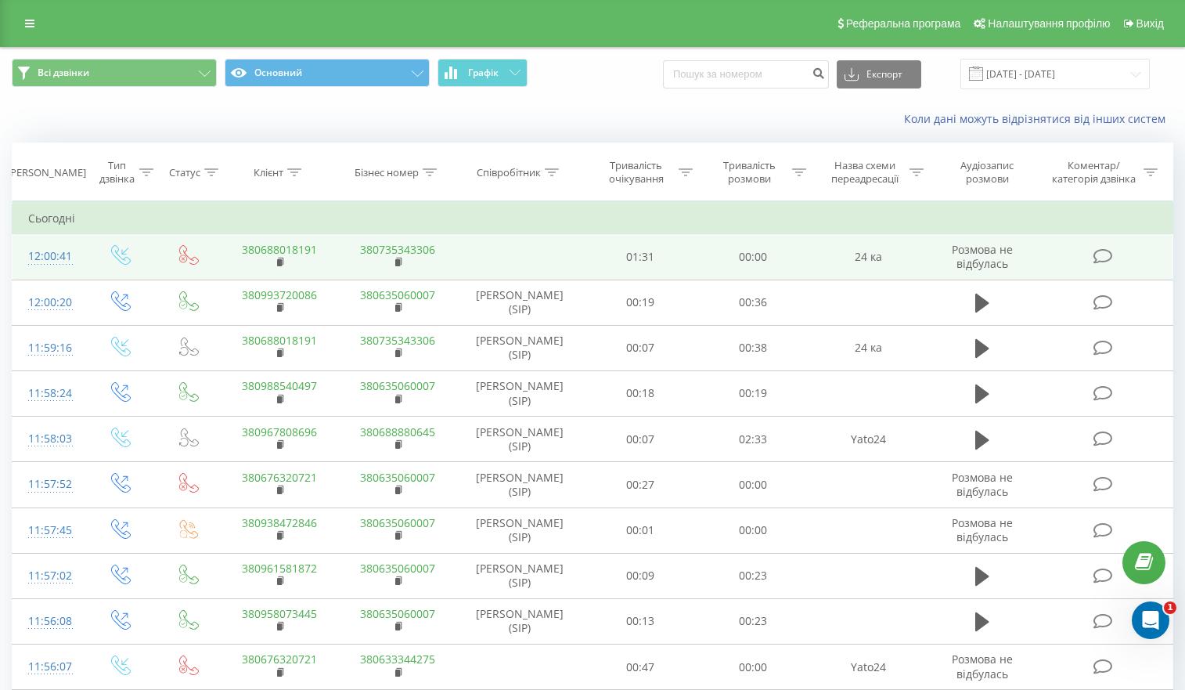
click at [286, 247] on link "380688018191" at bounding box center [279, 249] width 75 height 15
click at [287, 253] on link "380688018191" at bounding box center [279, 249] width 75 height 15
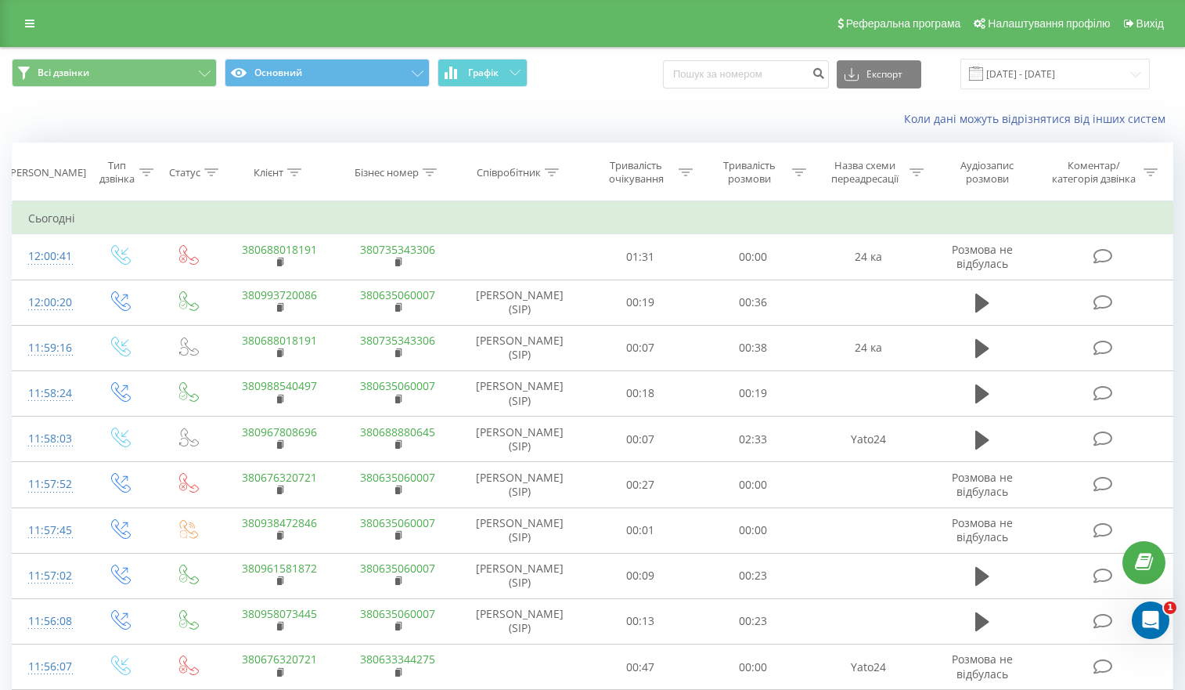
click at [40, 36] on div "Реферальна програма Налаштування профілю Вихід" at bounding box center [592, 23] width 1185 height 47
click at [36, 31] on link at bounding box center [30, 24] width 28 height 22
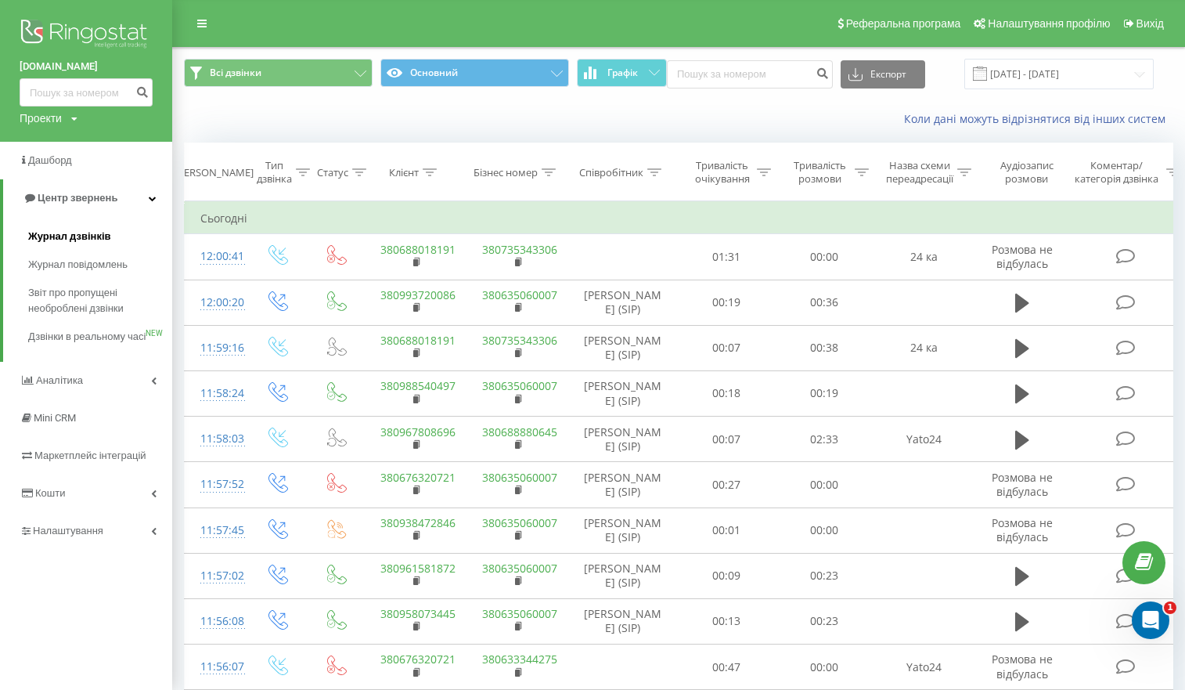
click at [71, 245] on link "Журнал дзвінків" at bounding box center [100, 236] width 144 height 28
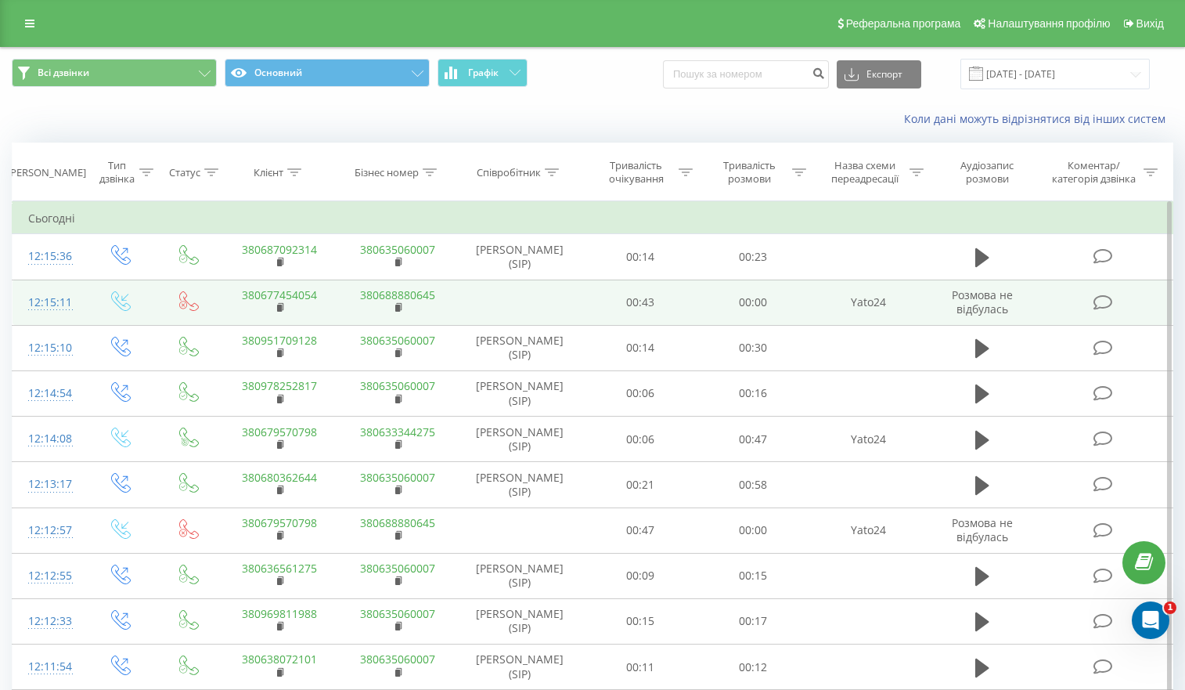
click at [297, 296] on link "380677454054" at bounding box center [279, 294] width 75 height 15
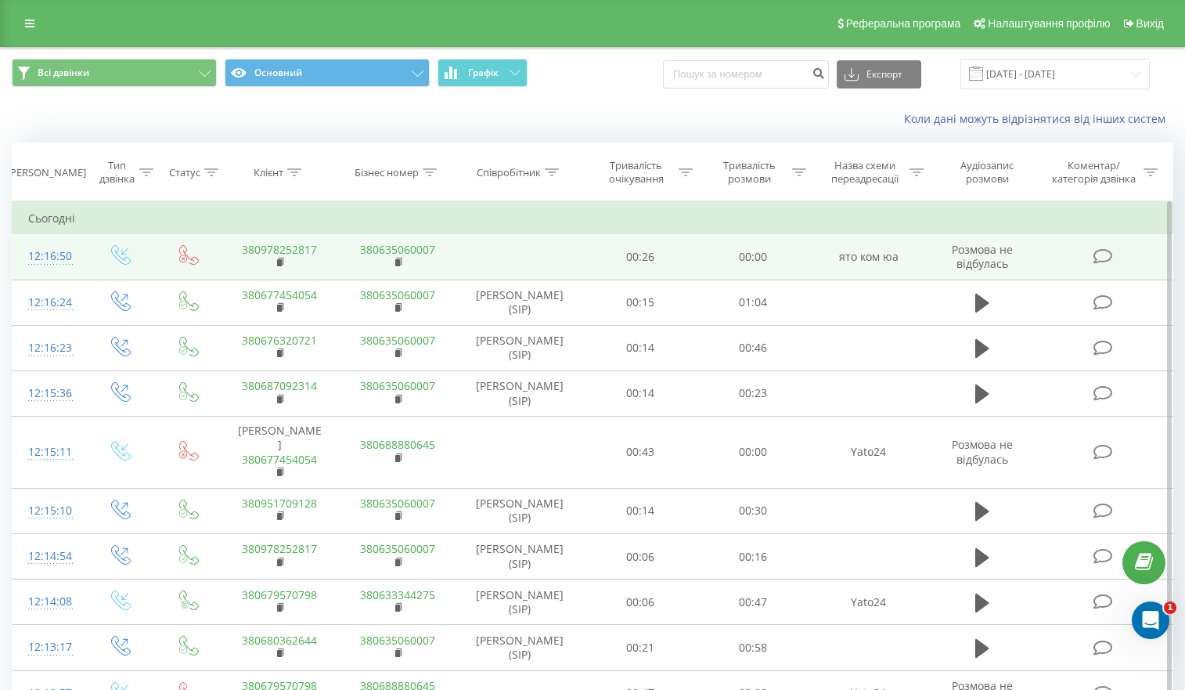
click at [276, 250] on link "380978252817" at bounding box center [279, 249] width 75 height 15
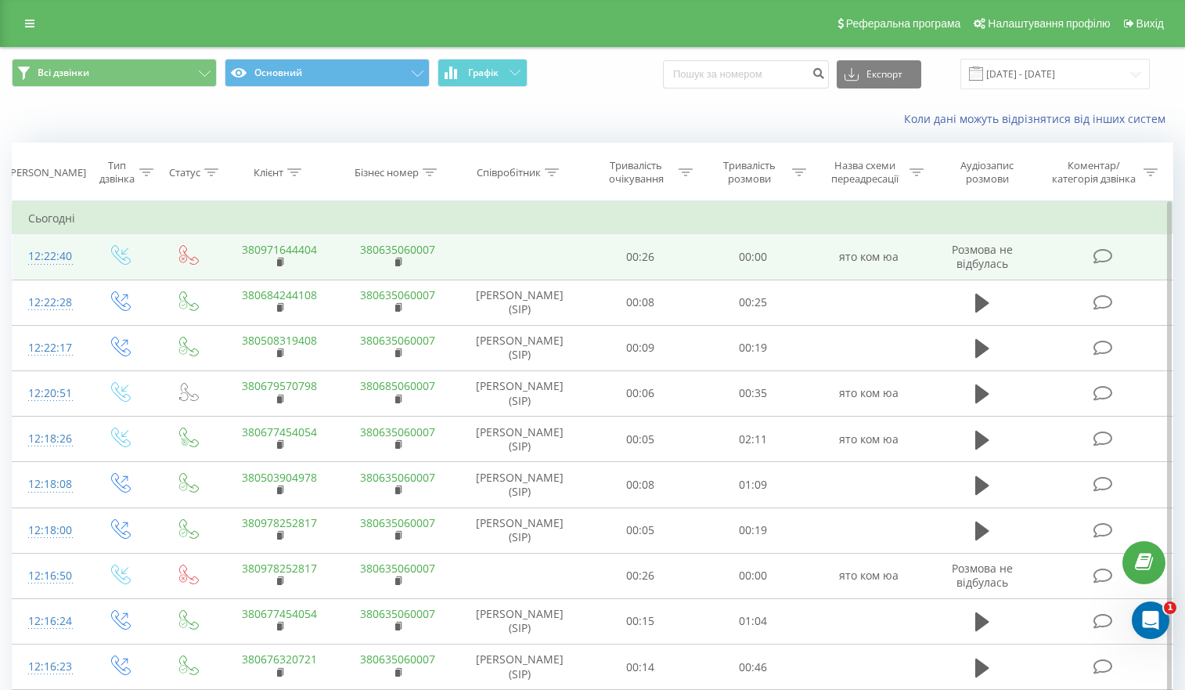
click at [294, 250] on link "380971644404" at bounding box center [279, 249] width 75 height 15
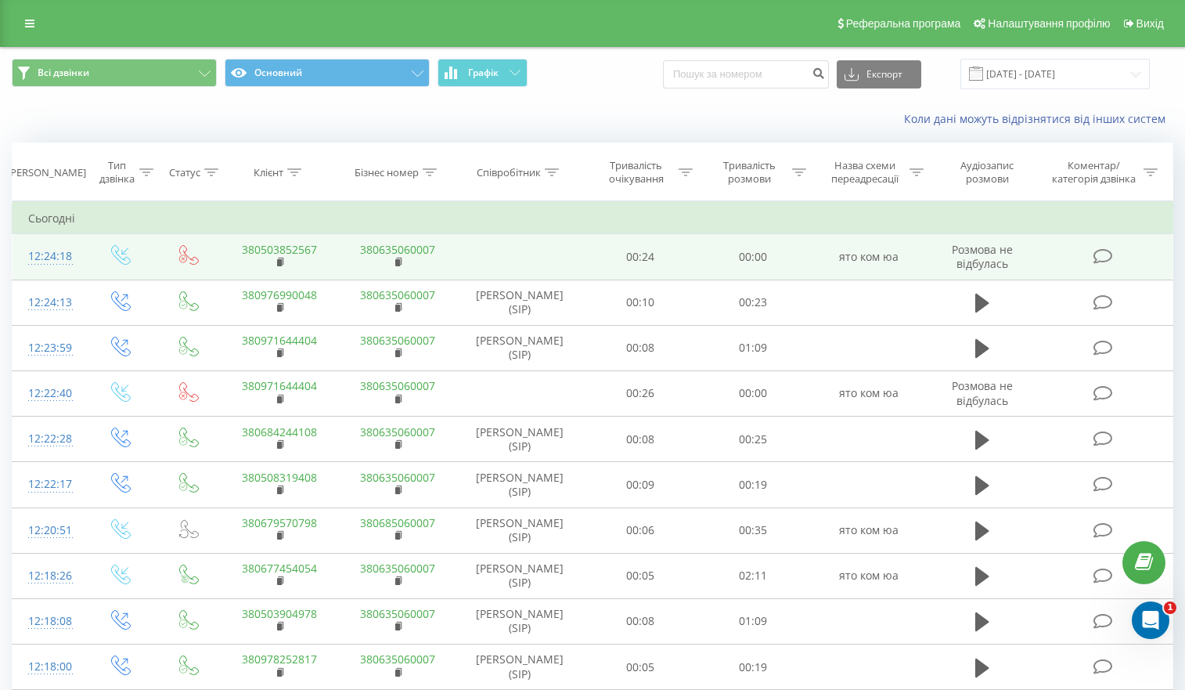
click at [270, 249] on link "380503852567" at bounding box center [279, 249] width 75 height 15
